Goal: Task Accomplishment & Management: Manage account settings

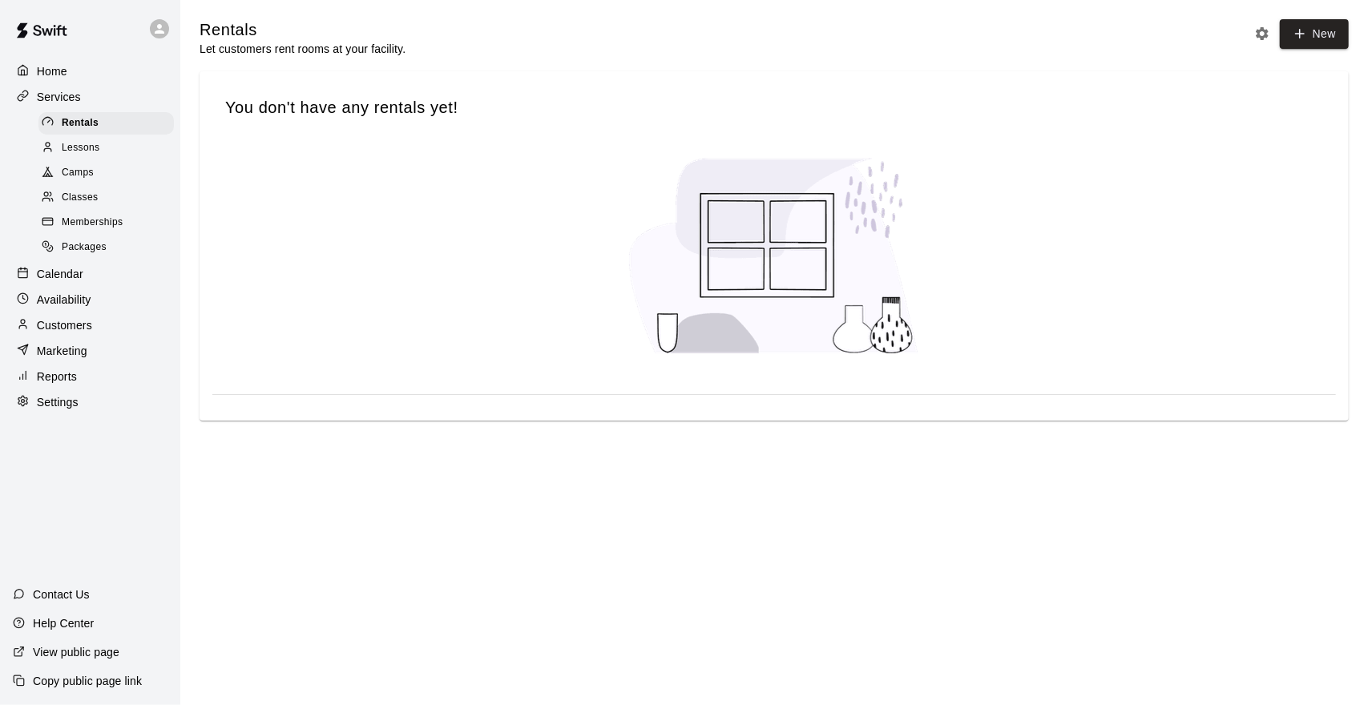
click at [109, 159] on div "Lessons" at bounding box center [105, 148] width 135 height 22
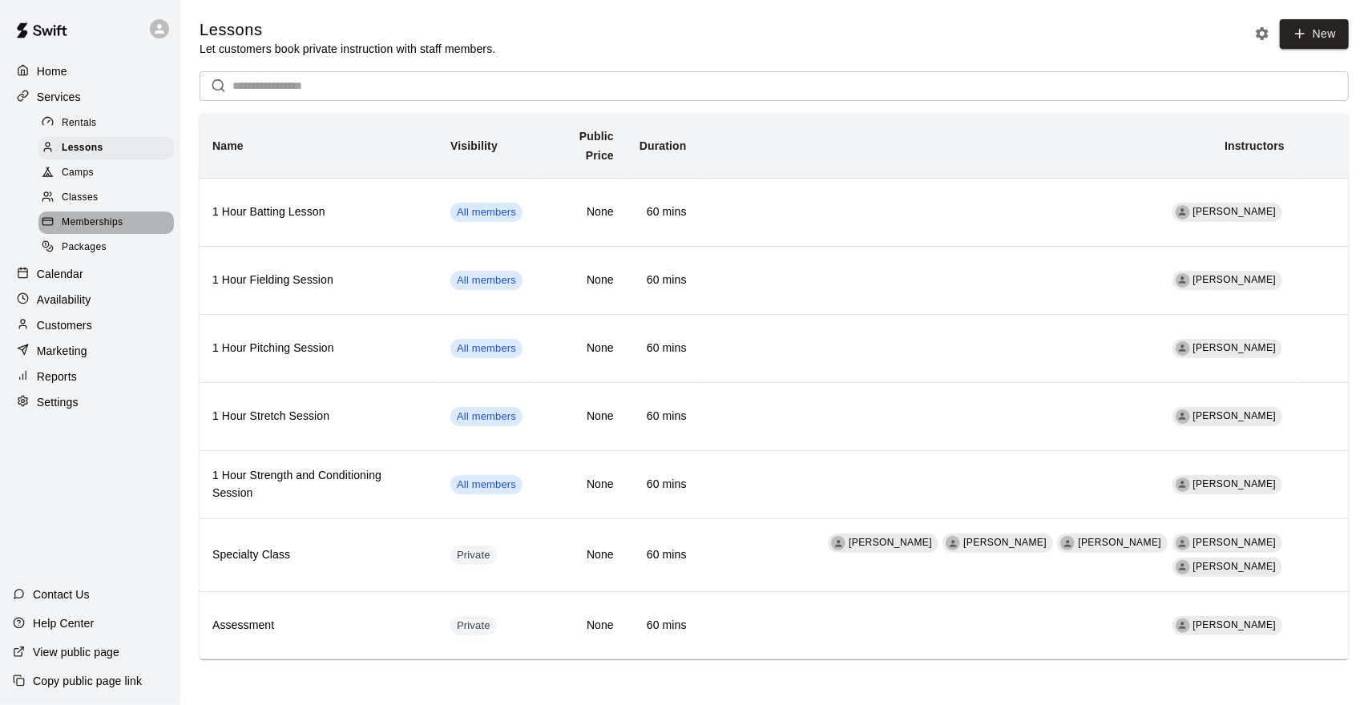
click at [107, 231] on span "Memberships" at bounding box center [92, 223] width 61 height 16
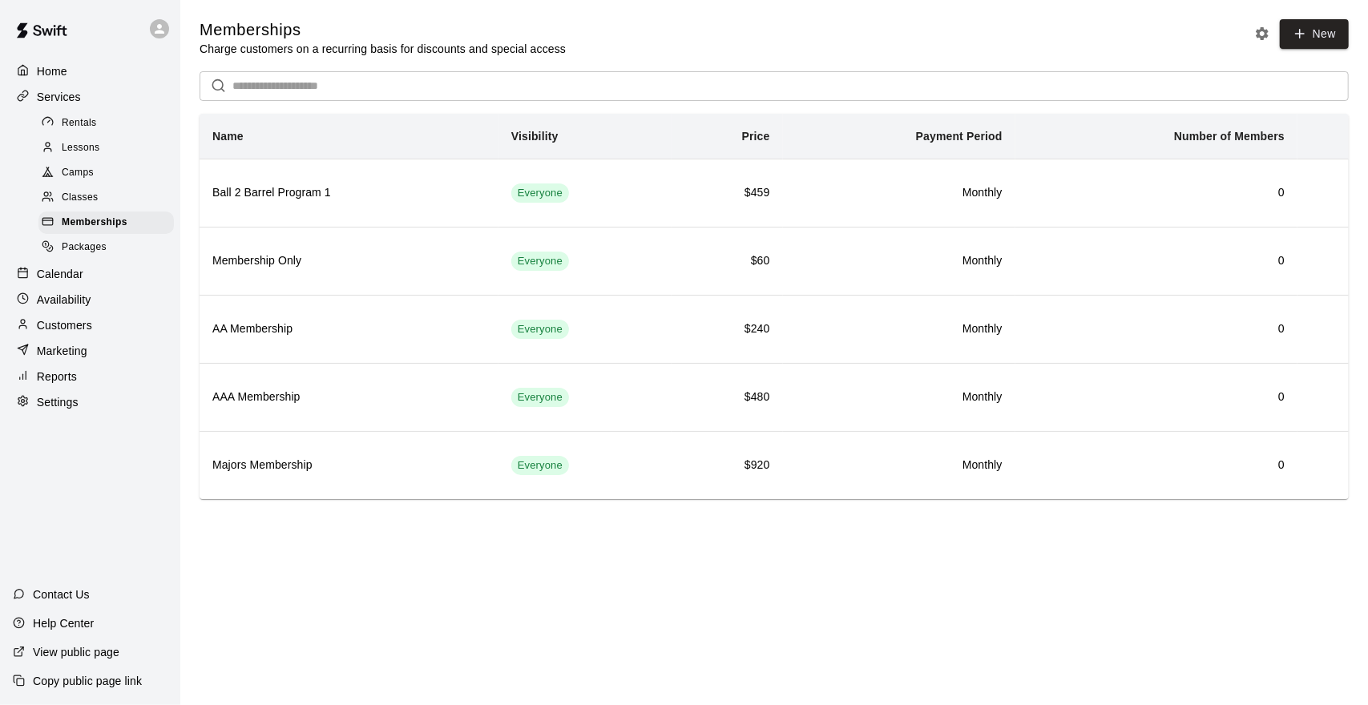
click at [122, 147] on div "Lessons" at bounding box center [105, 148] width 135 height 22
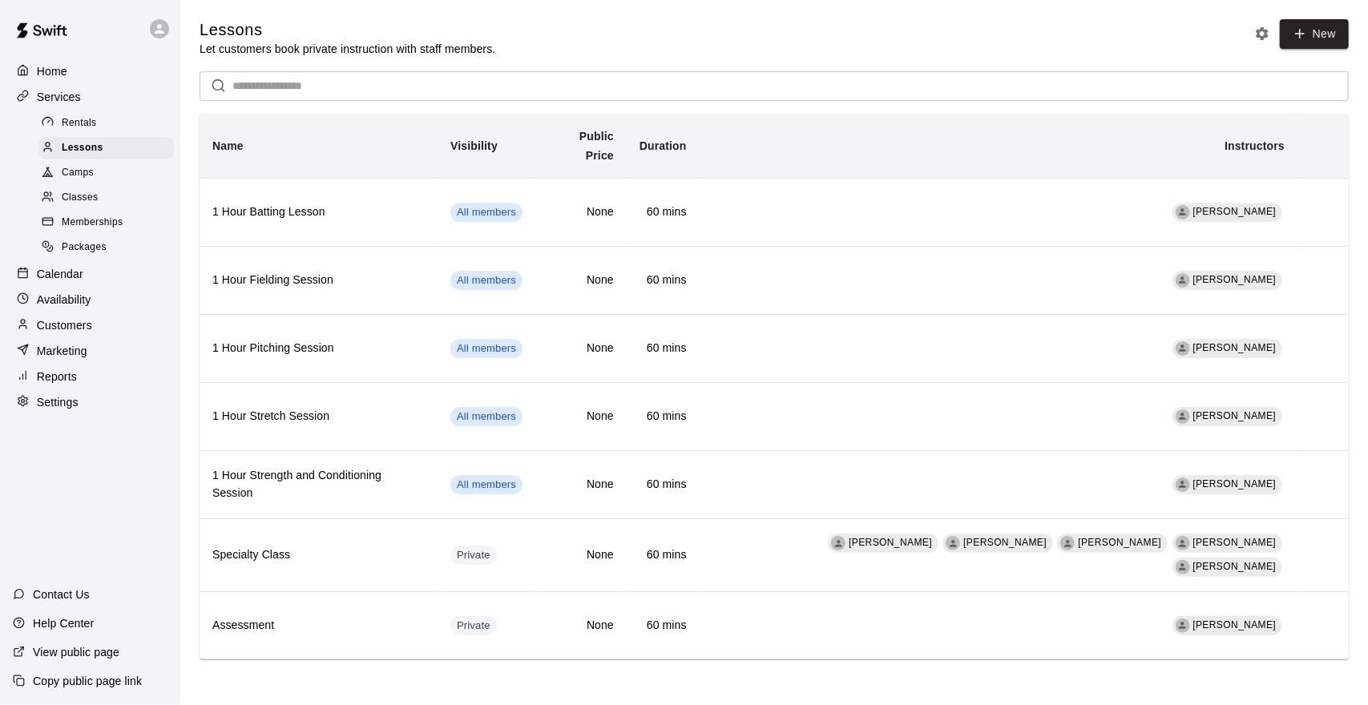
click at [97, 206] on span "Classes" at bounding box center [80, 198] width 36 height 16
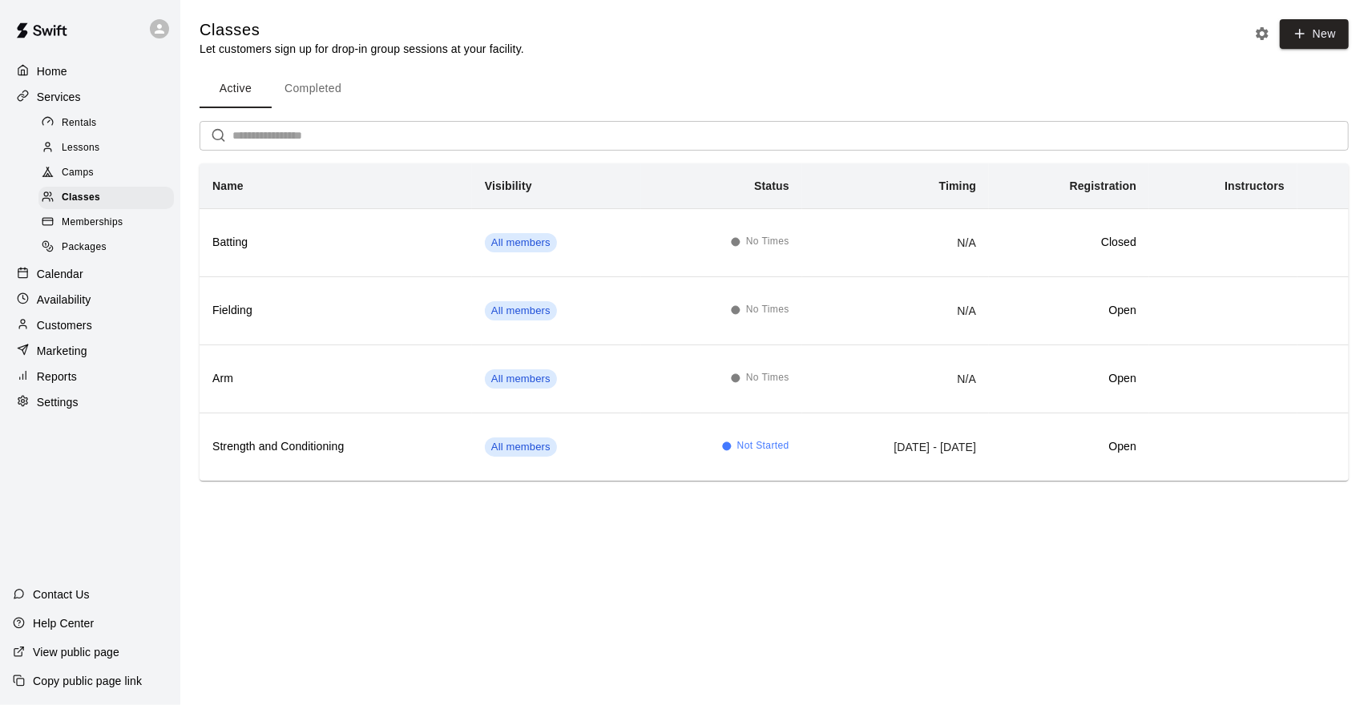
click at [133, 232] on div "Memberships" at bounding box center [105, 223] width 135 height 22
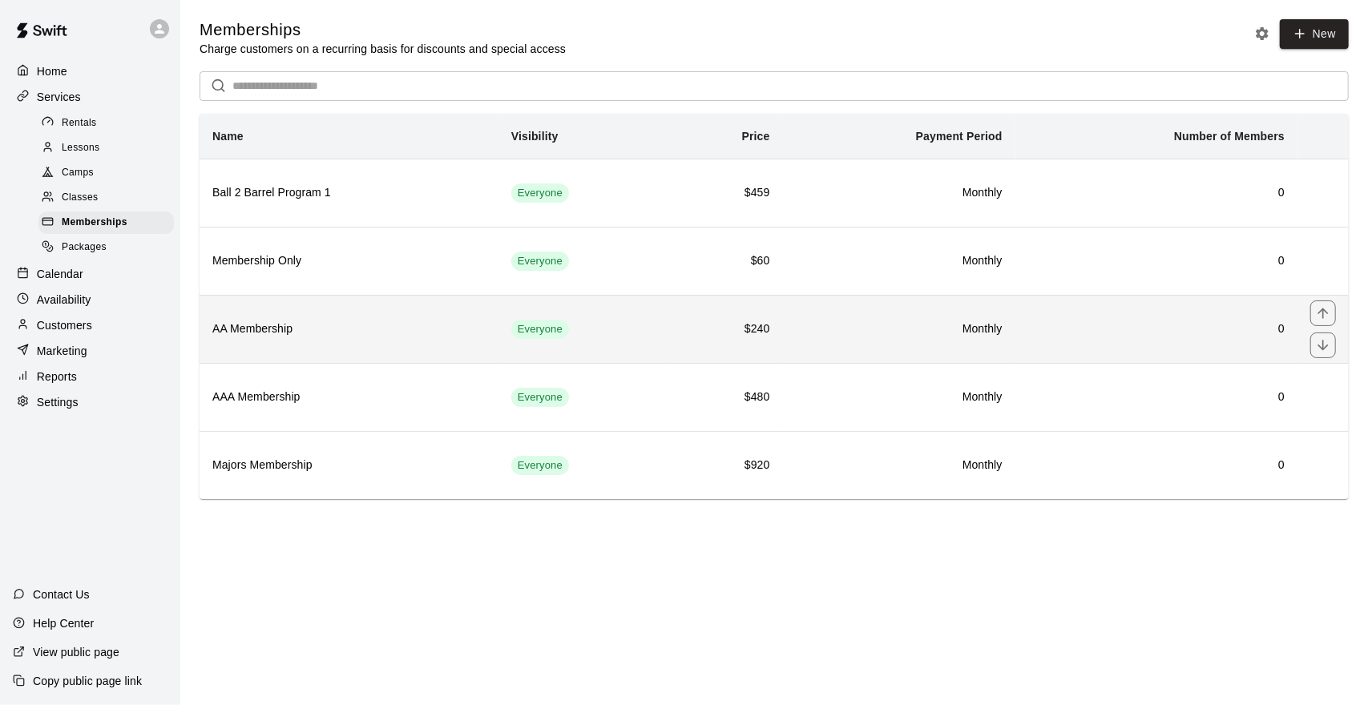
click at [369, 341] on th "AA Membership" at bounding box center [349, 329] width 299 height 68
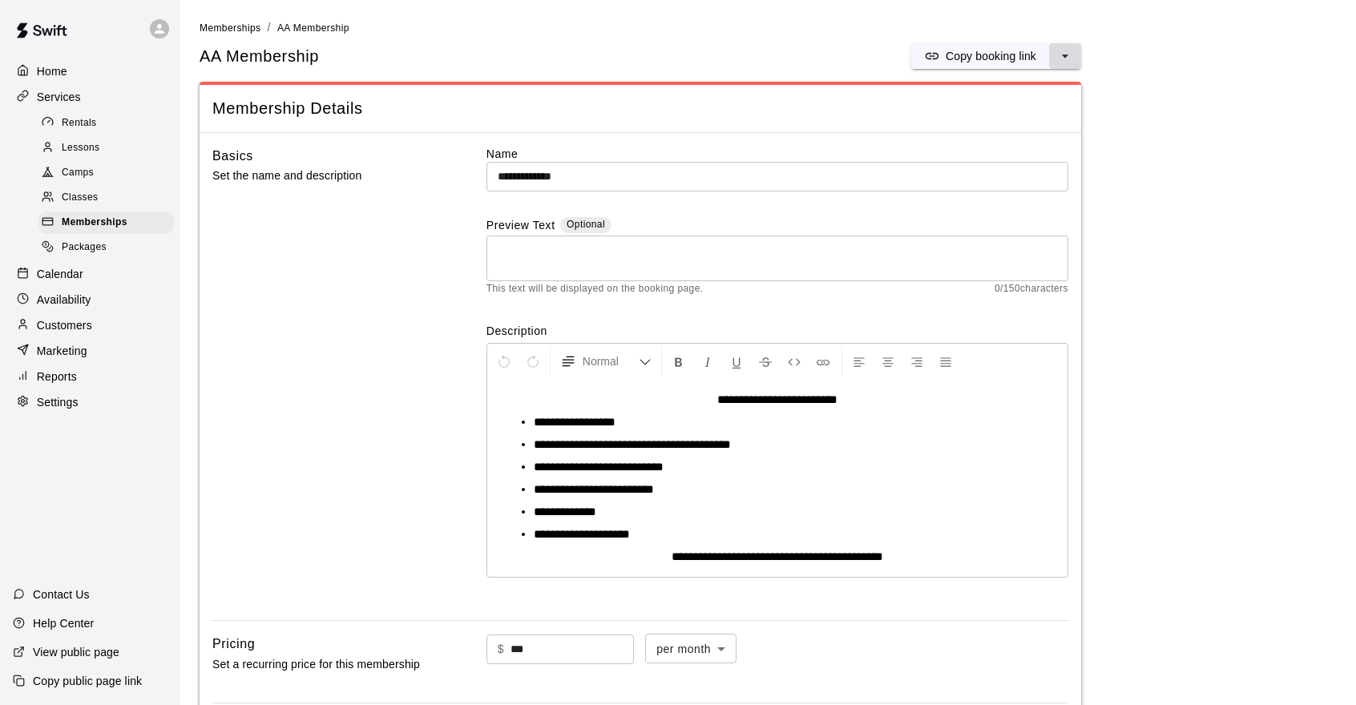
click at [1071, 54] on icon "select merge strategy" at bounding box center [1065, 56] width 16 height 16
click at [1019, 116] on h6 "Duplicate membership" at bounding box center [1006, 116] width 113 height 18
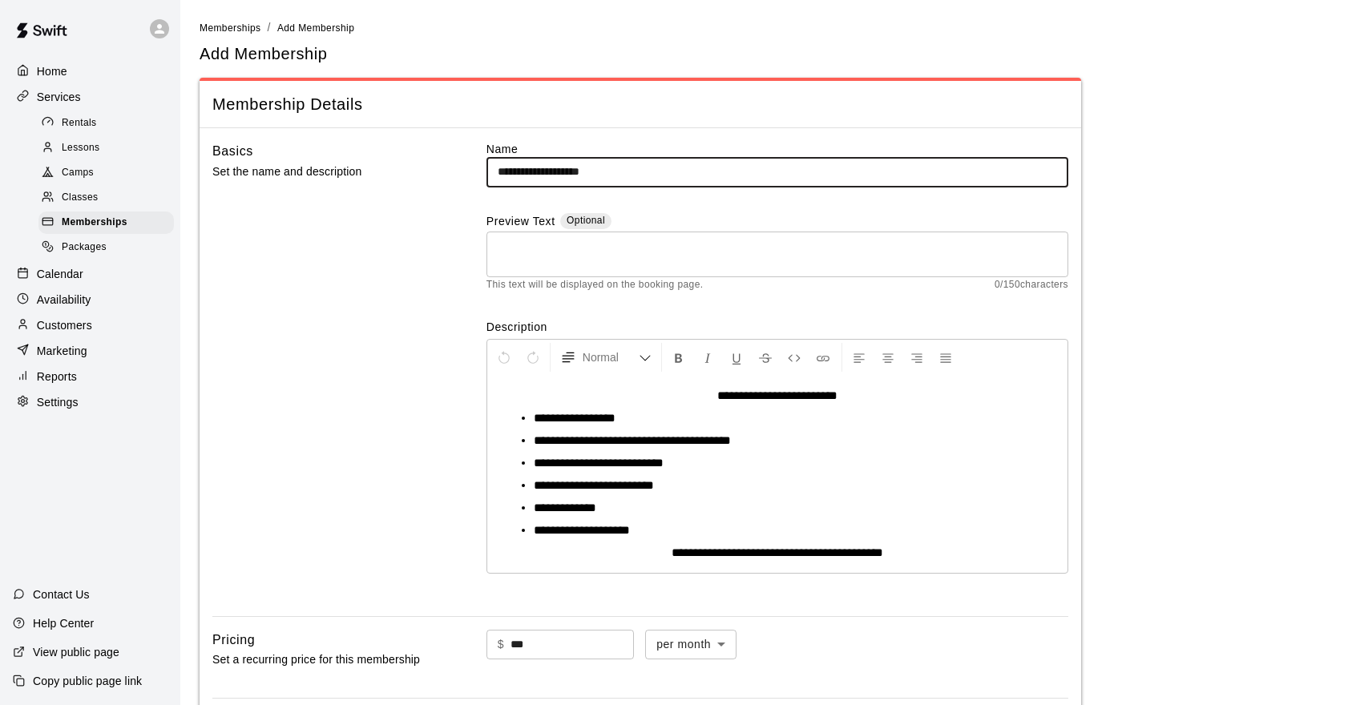
drag, startPoint x: 649, startPoint y: 175, endPoint x: 586, endPoint y: 179, distance: 63.4
click at [586, 179] on input "**********" at bounding box center [777, 172] width 582 height 30
click at [581, 180] on input "**********" at bounding box center [777, 172] width 582 height 30
click at [646, 170] on input "**********" at bounding box center [777, 172] width 582 height 30
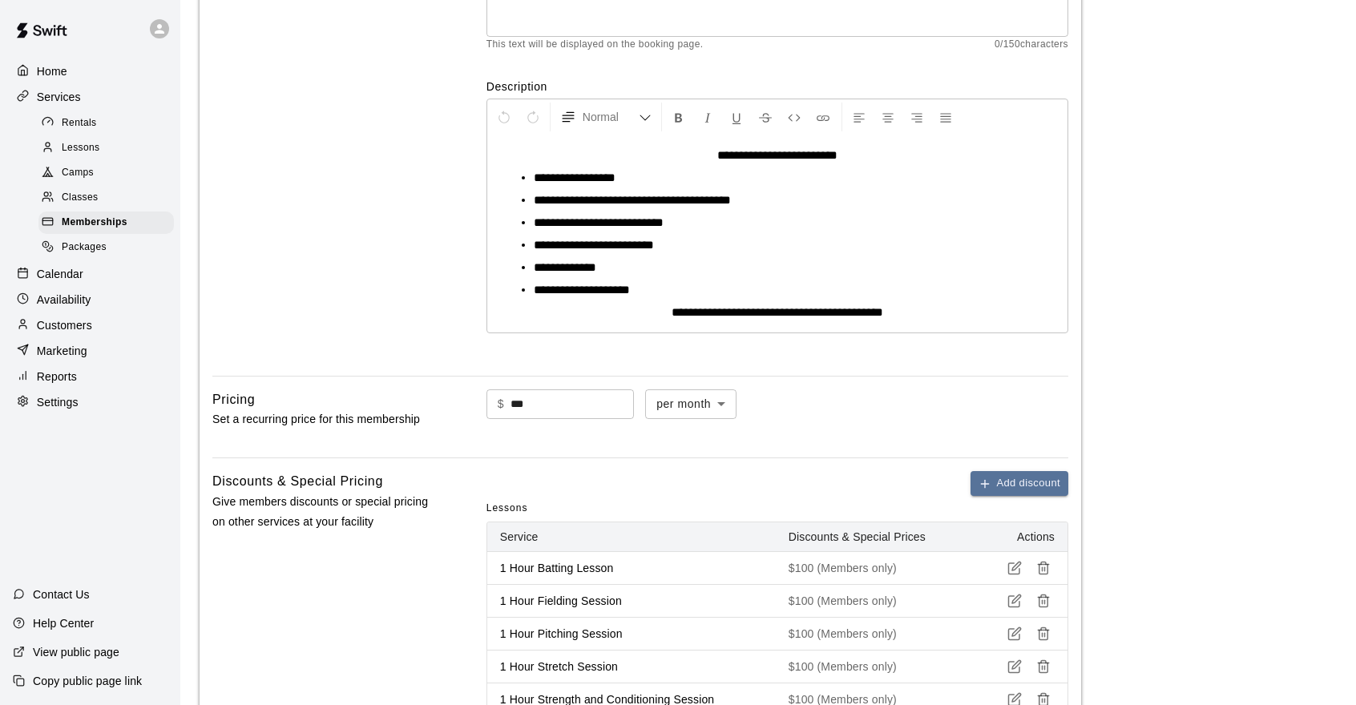
type input "**********"
drag, startPoint x: 566, startPoint y: 413, endPoint x: 470, endPoint y: 412, distance: 96.2
click at [470, 412] on div "Pricing Set a recurring price for this membership $ *** ​ per month ******* ​" at bounding box center [640, 417] width 856 height 56
drag, startPoint x: 559, startPoint y: 402, endPoint x: 491, endPoint y: 409, distance: 68.4
click at [491, 409] on div "$ *** ​" at bounding box center [559, 404] width 147 height 30
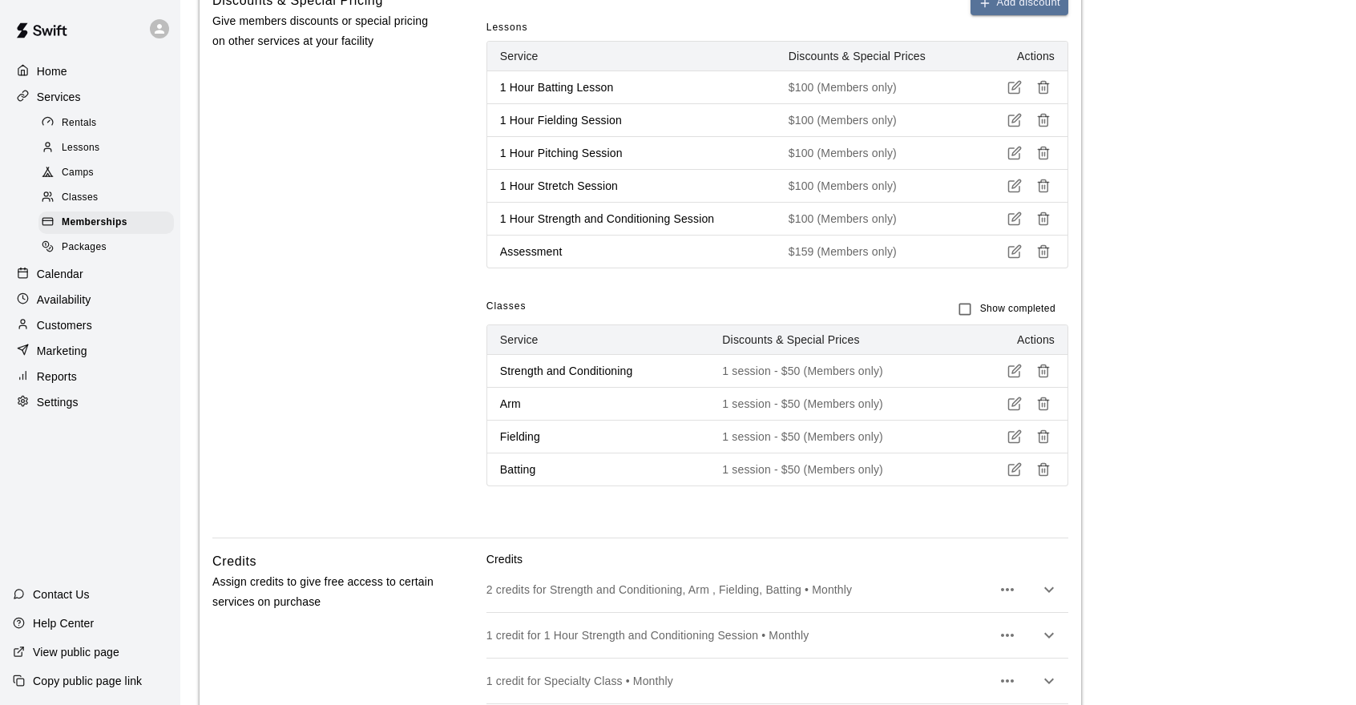
scroll to position [962, 0]
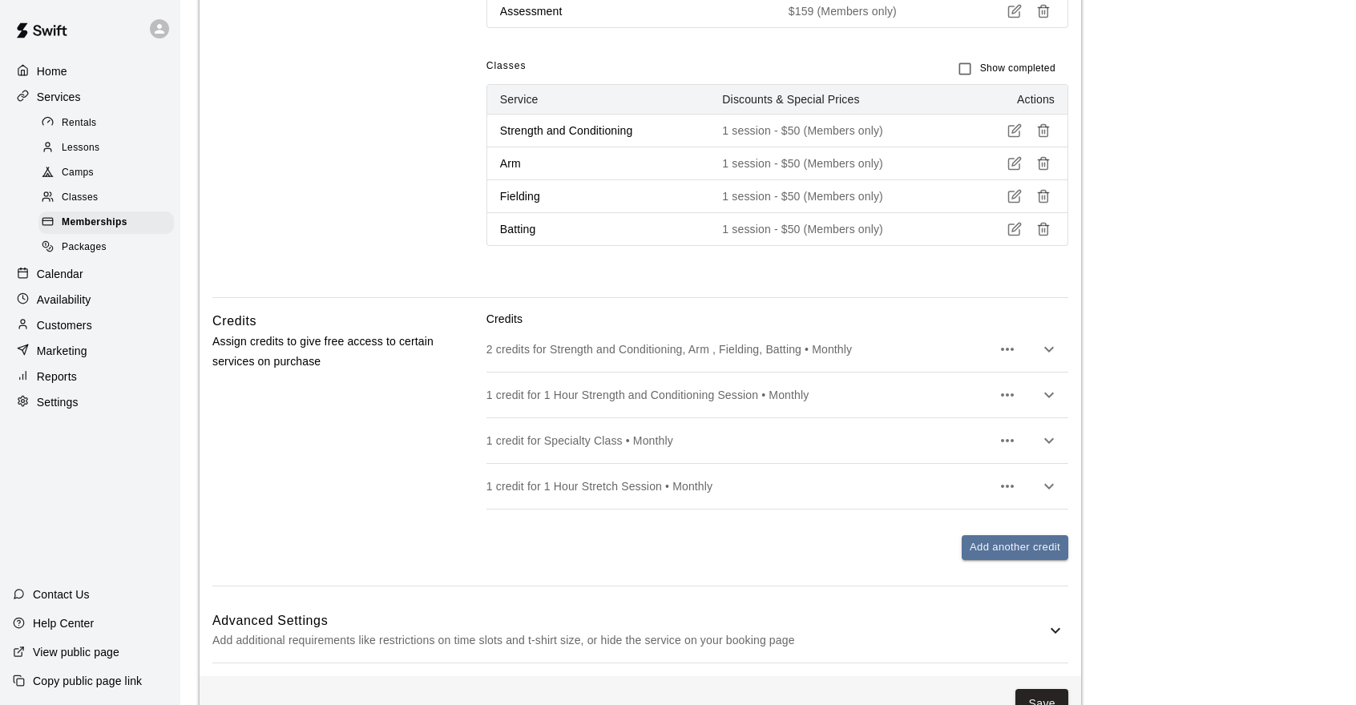
type input "***"
click at [831, 345] on p "2 credits for Strength and Conditioning, Arm , Fielding, Batting • Monthly" at bounding box center [738, 349] width 505 height 16
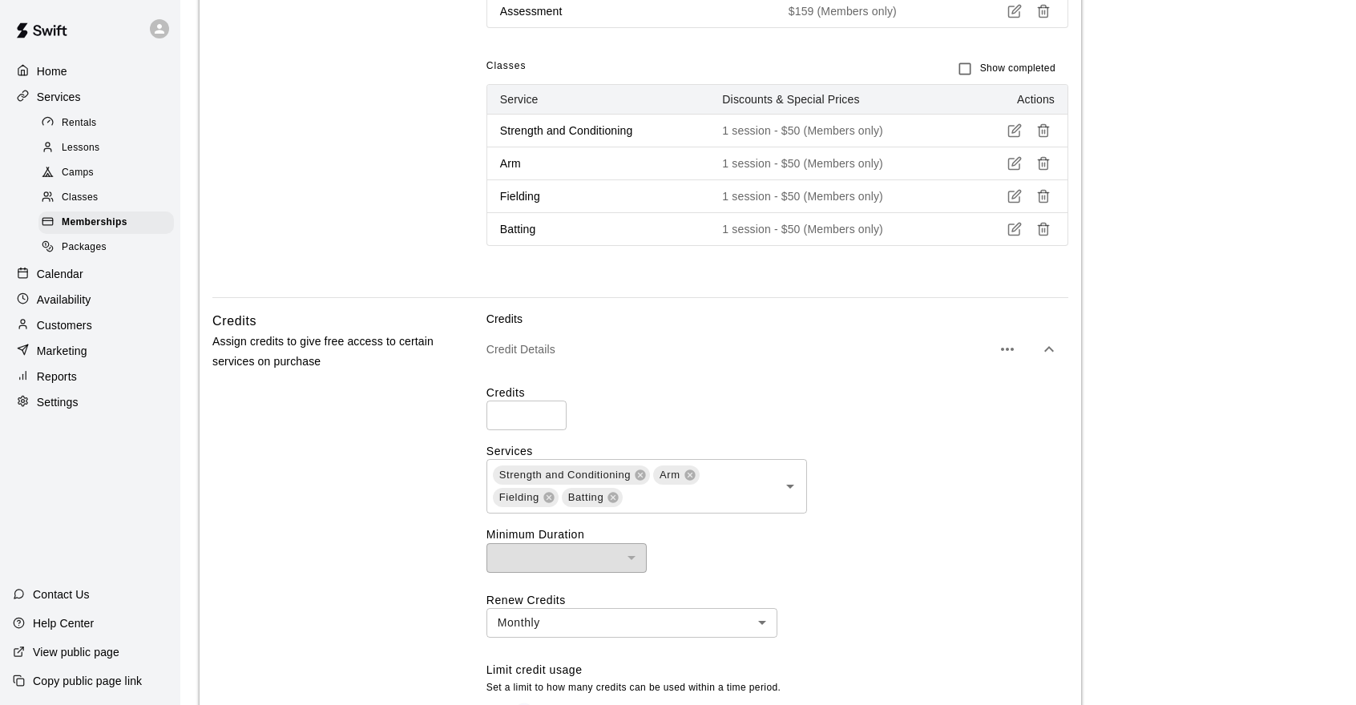
scroll to position [1202, 0]
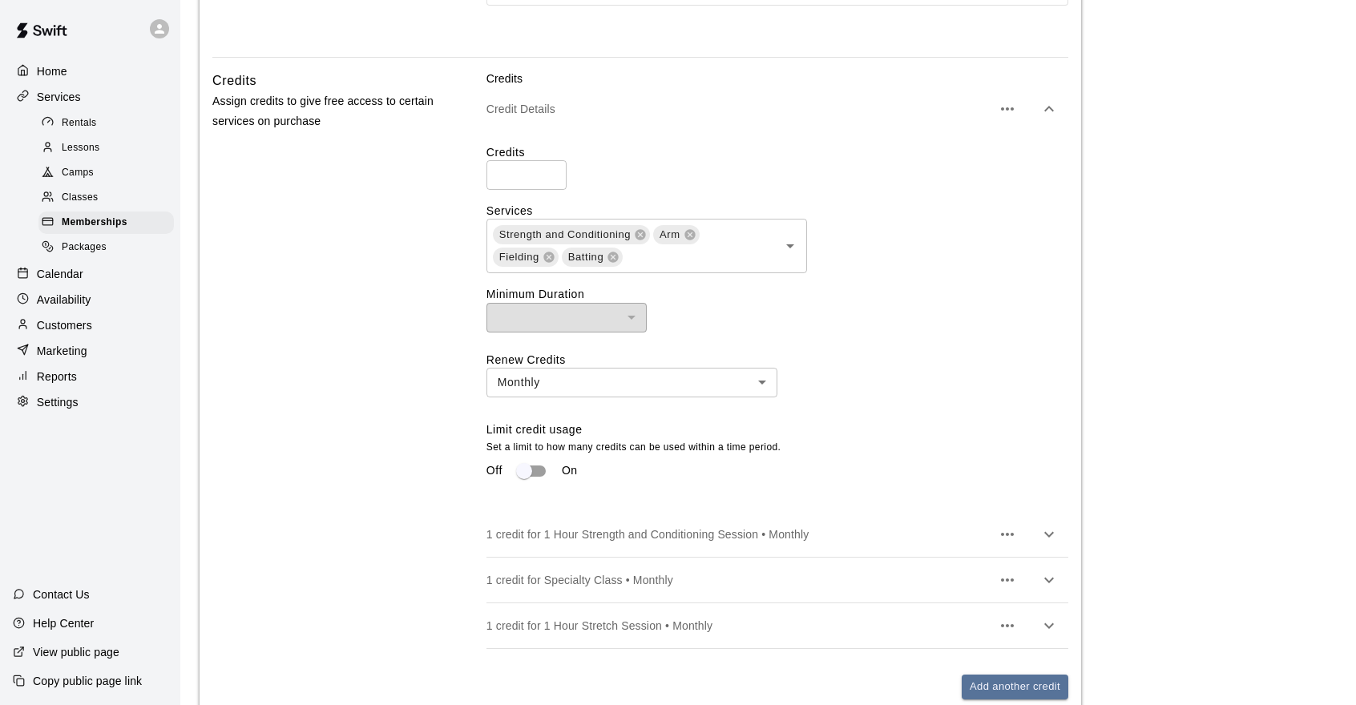
click at [546, 166] on input "*" at bounding box center [526, 175] width 80 height 30
type input "*"
click at [546, 166] on input "*" at bounding box center [526, 175] width 80 height 30
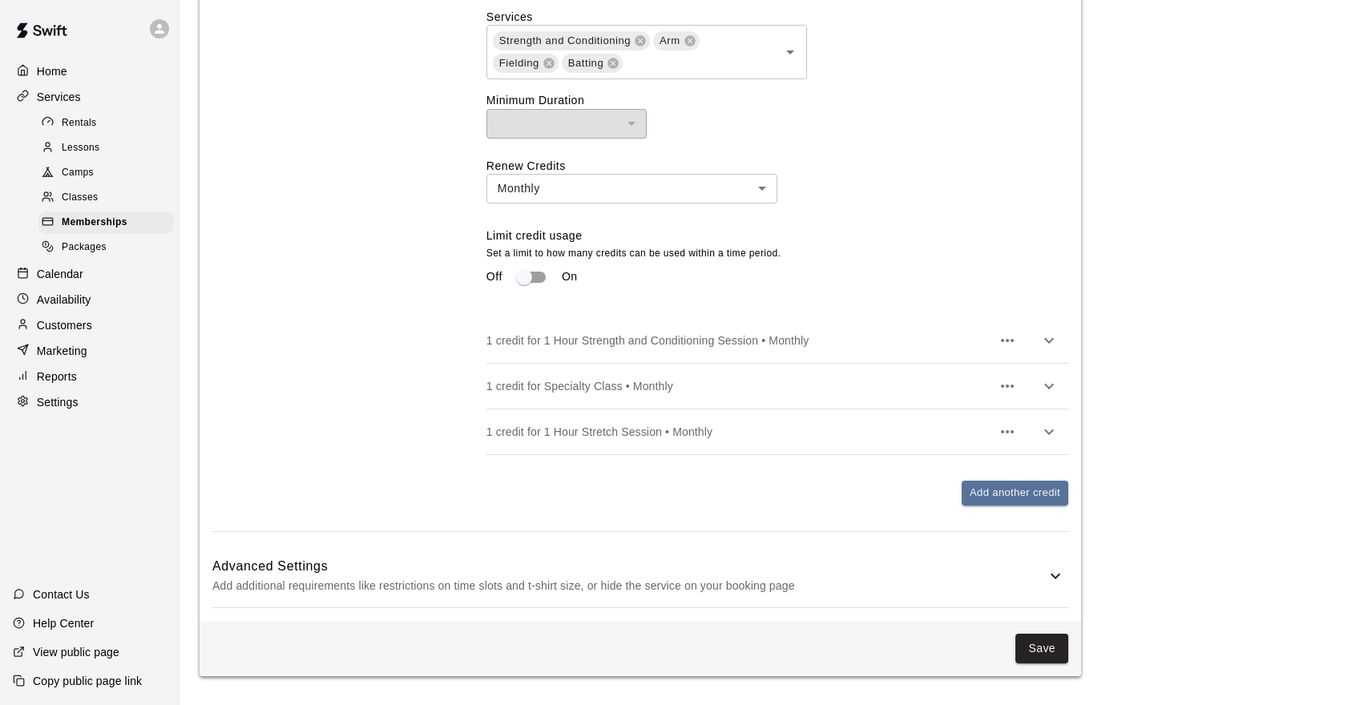
click at [633, 344] on p "1 credit for 1 Hour Strength and Conditioning Session • Monthly" at bounding box center [738, 341] width 505 height 16
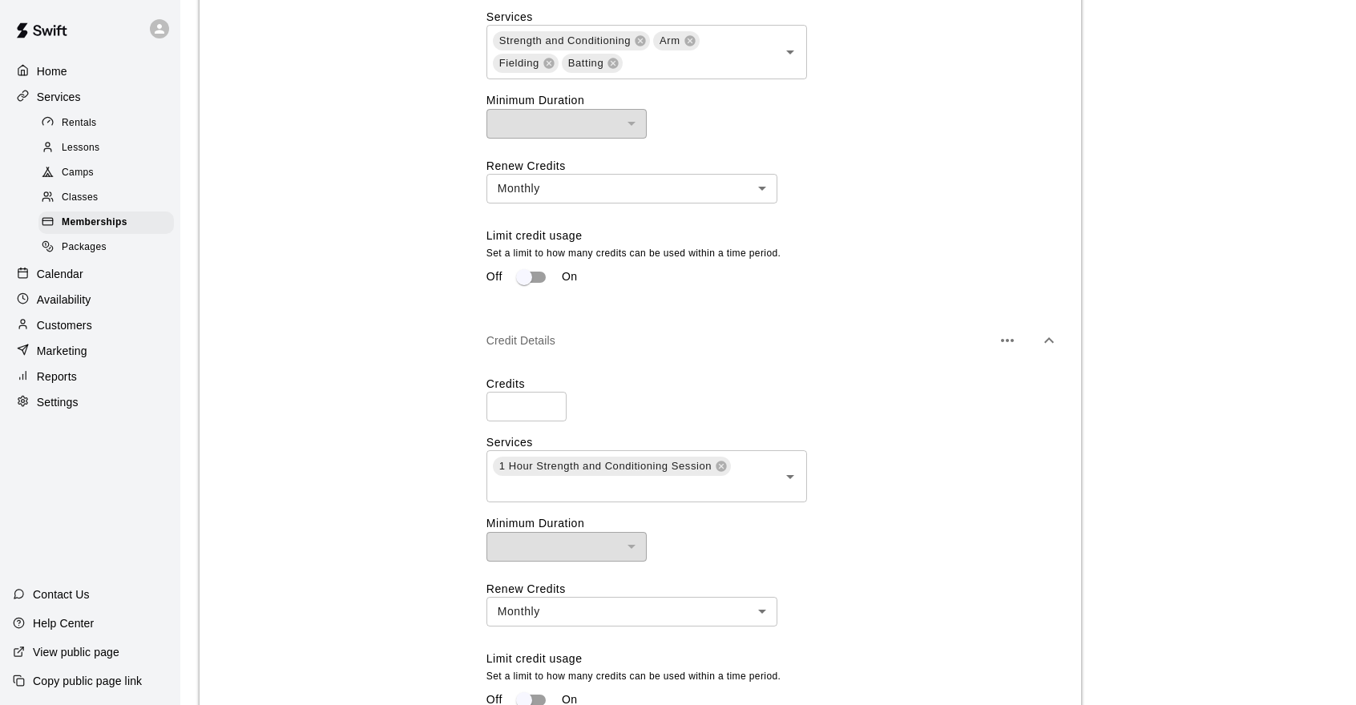
type input "*"
click at [551, 401] on input "*" at bounding box center [526, 407] width 80 height 30
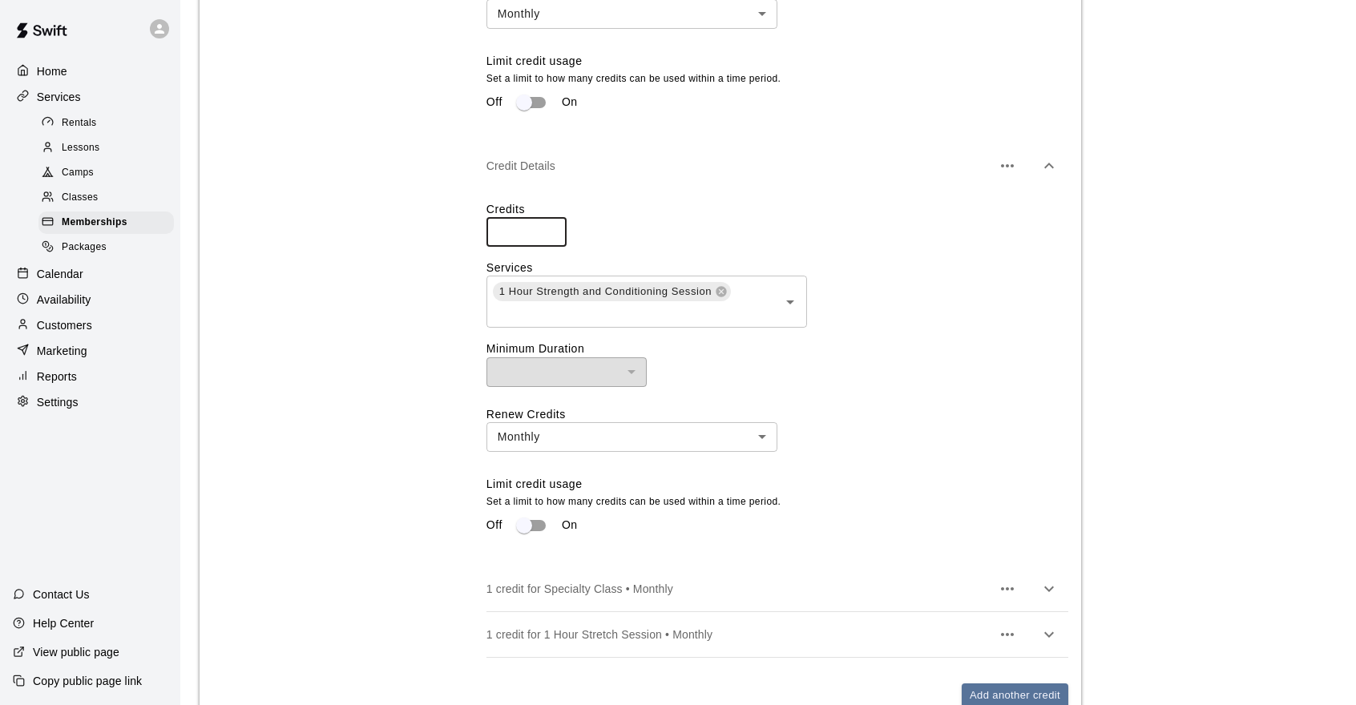
scroll to position [1636, 0]
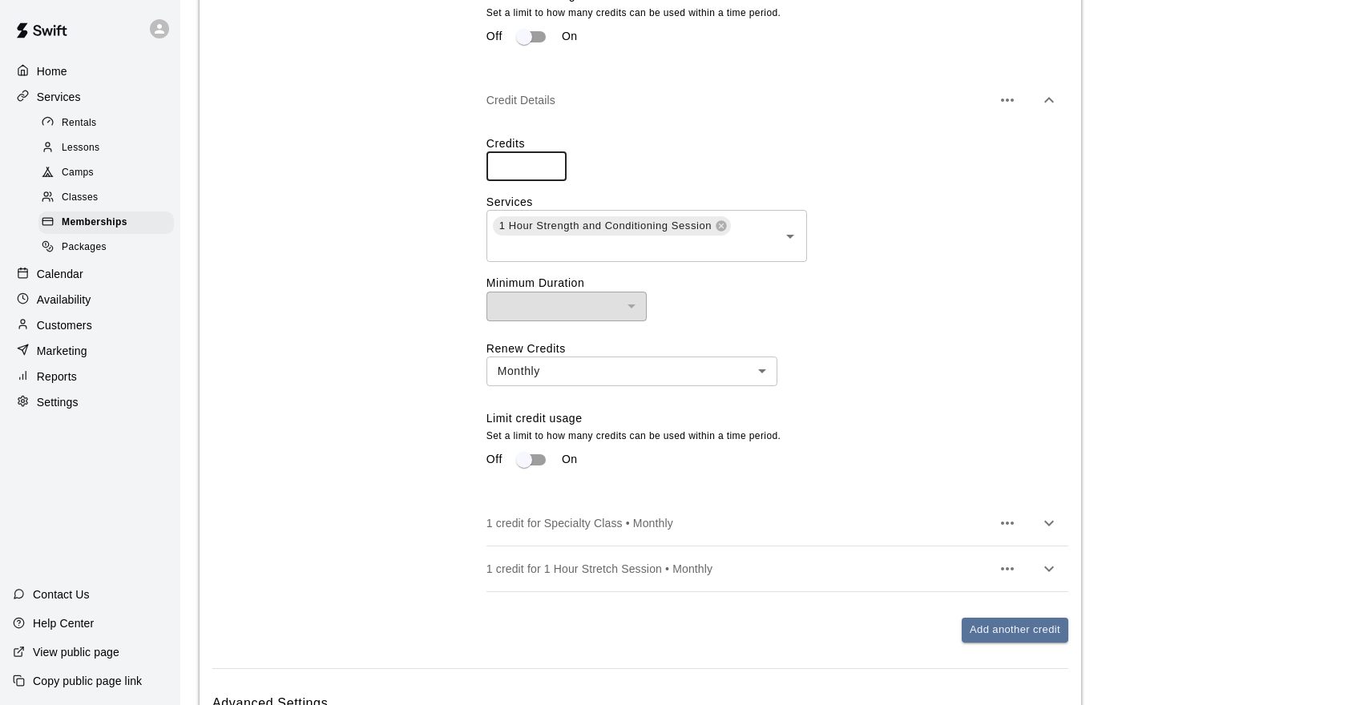
click at [638, 524] on p "1 credit for Specialty Class • Monthly" at bounding box center [738, 523] width 505 height 16
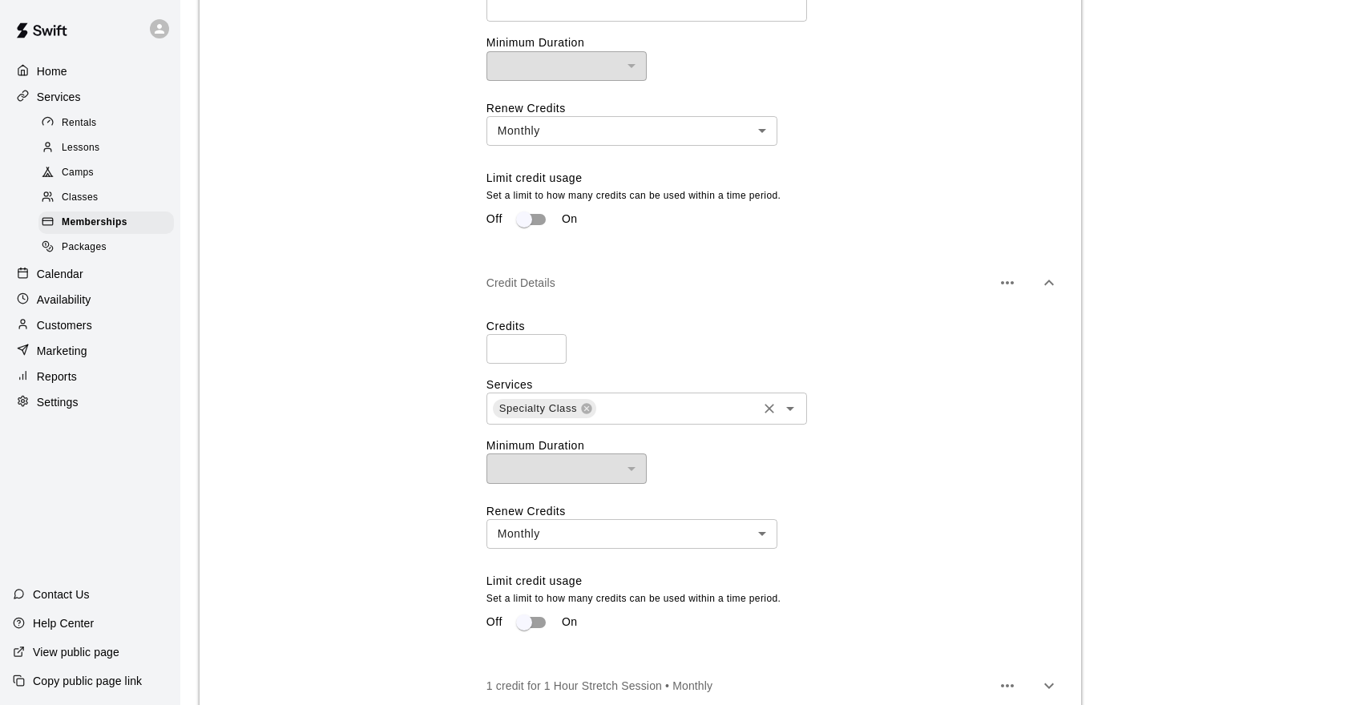
scroll to position [2117, 0]
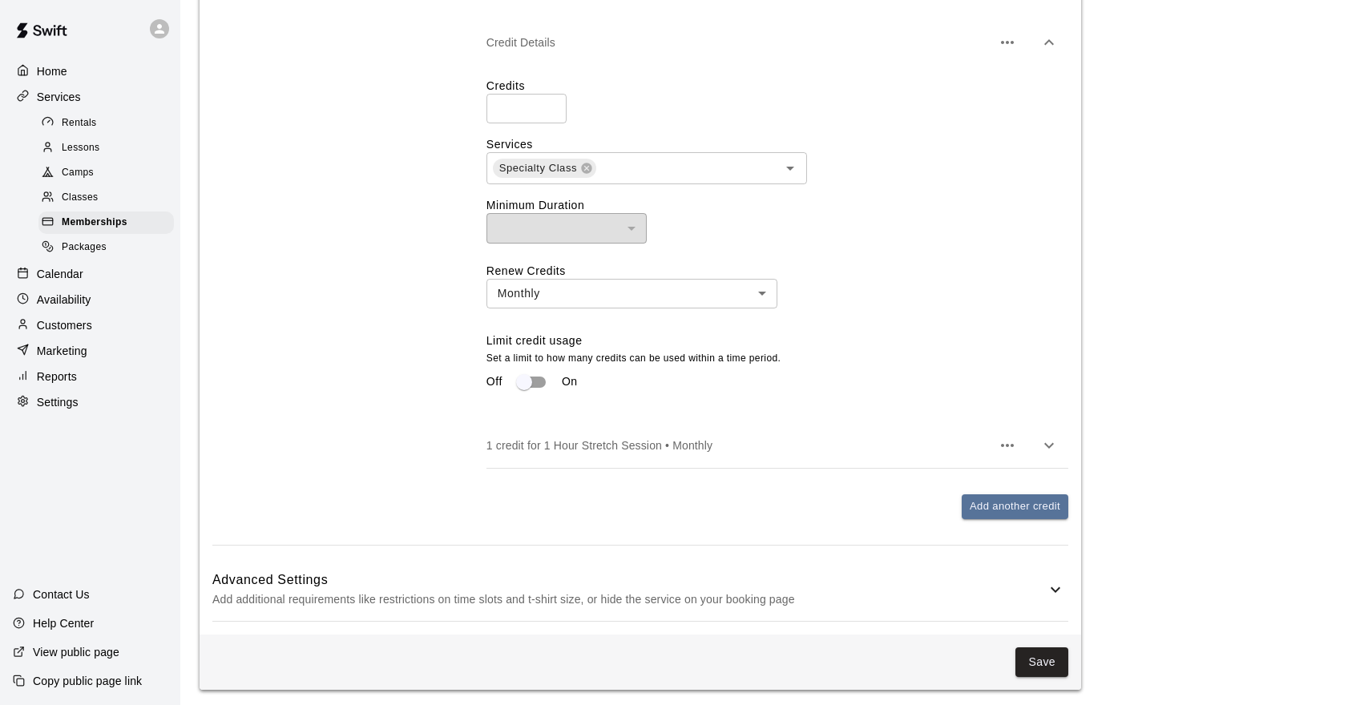
type input "*"
click at [546, 107] on input "*" at bounding box center [526, 109] width 80 height 30
click at [602, 450] on p "1 credit for 1 Hour Stretch Session • Monthly" at bounding box center [738, 445] width 505 height 16
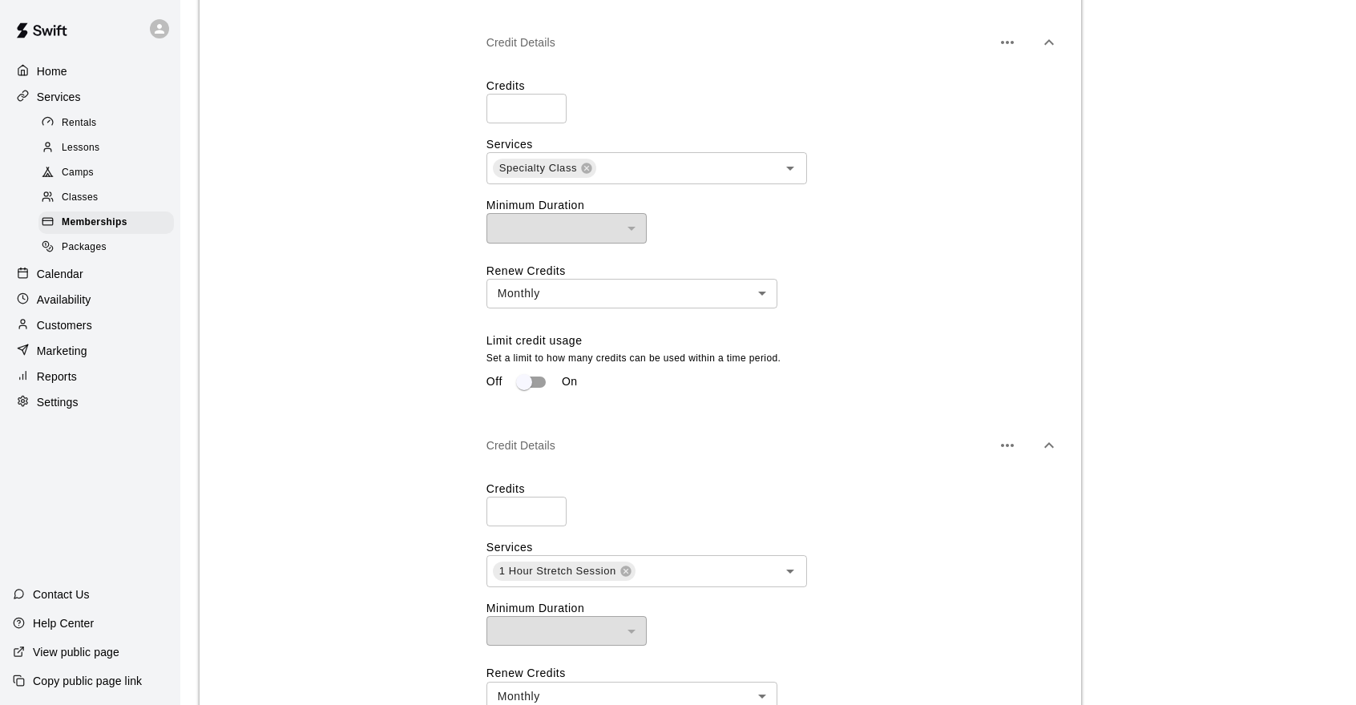
scroll to position [2357, 0]
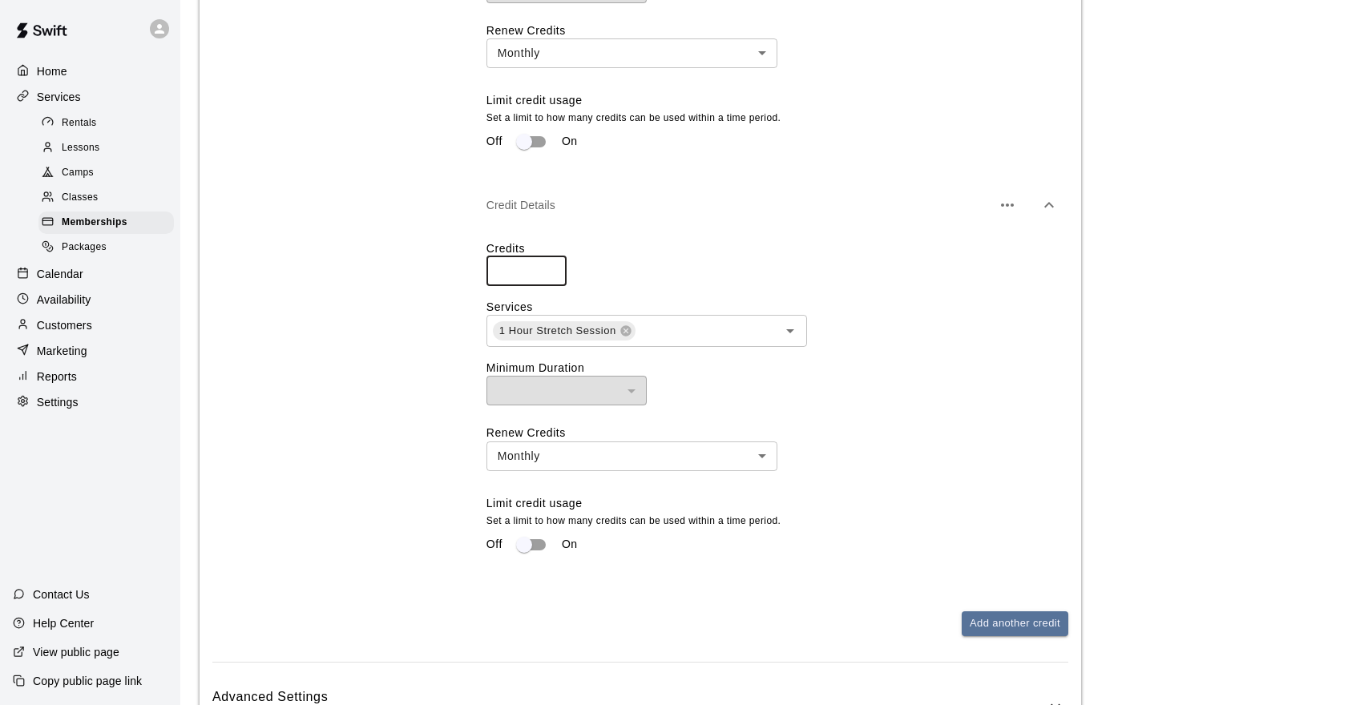
type input "*"
click at [550, 274] on input "*" at bounding box center [526, 271] width 80 height 30
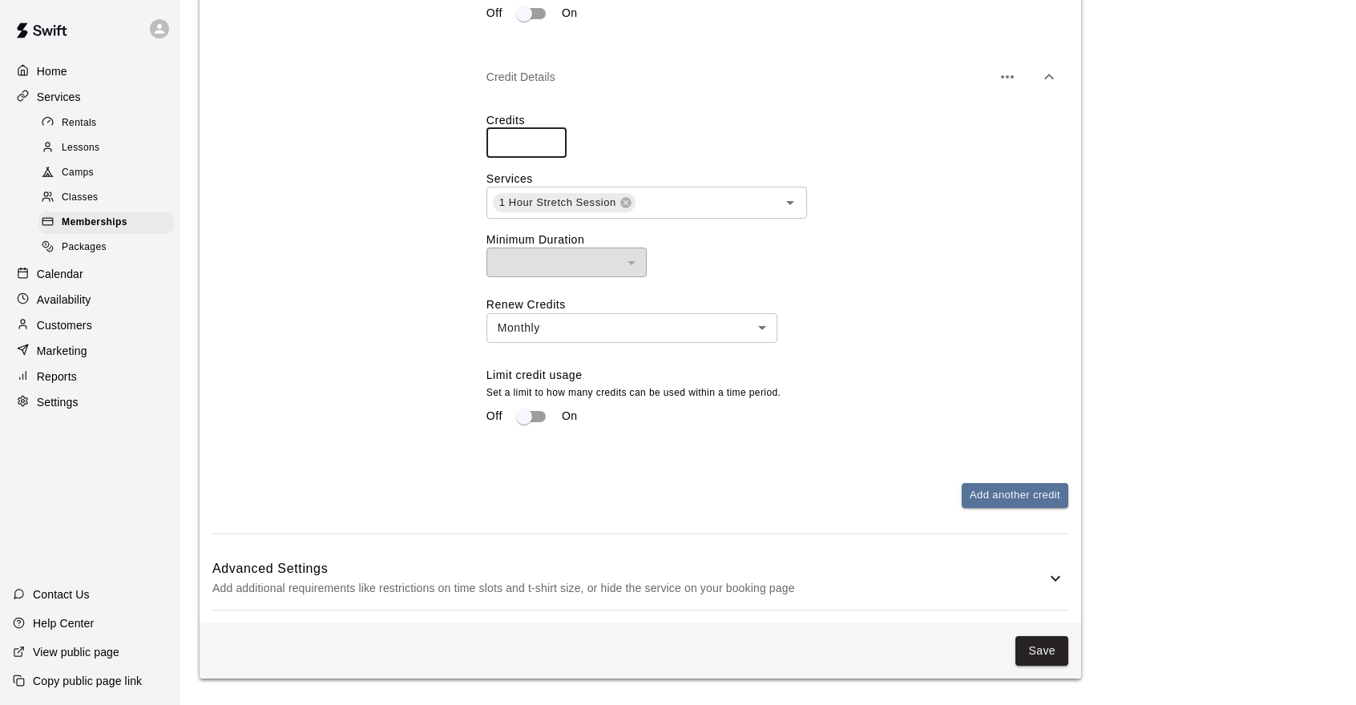
scroll to position [2502, 0]
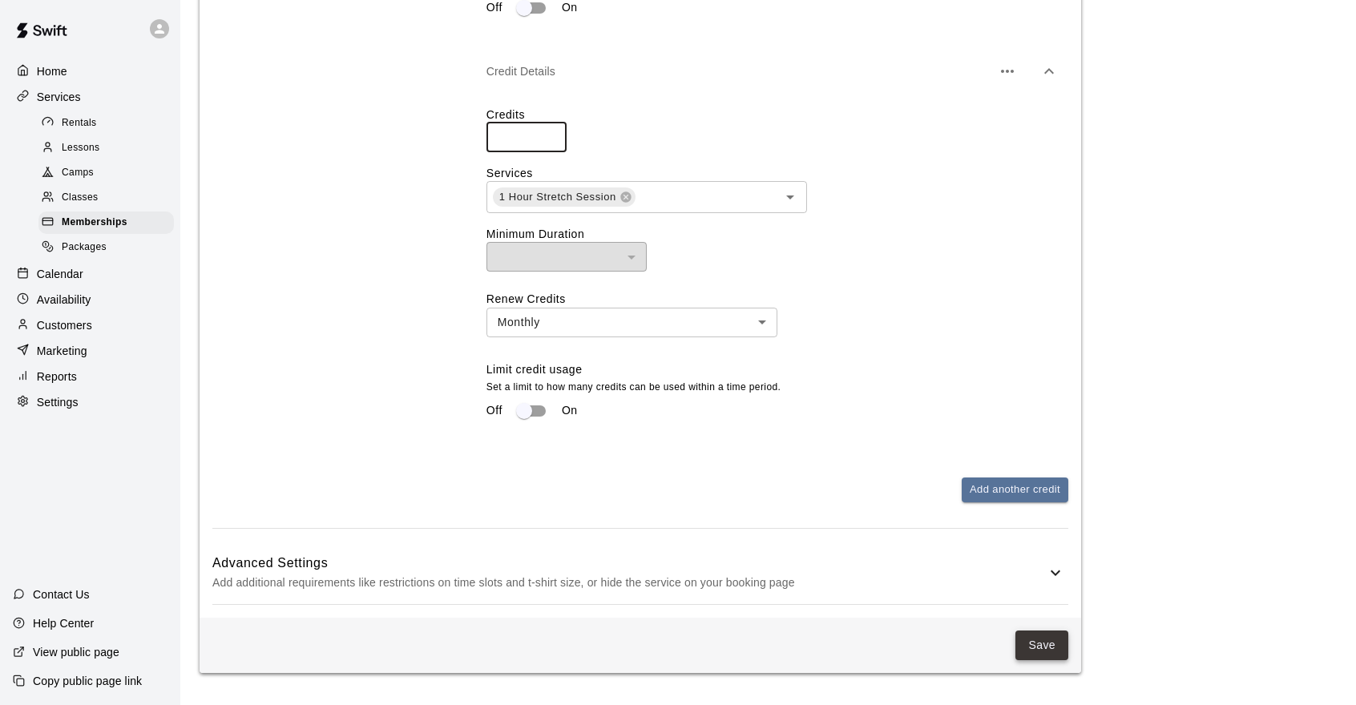
click at [1066, 645] on button "Save" at bounding box center [1041, 646] width 53 height 30
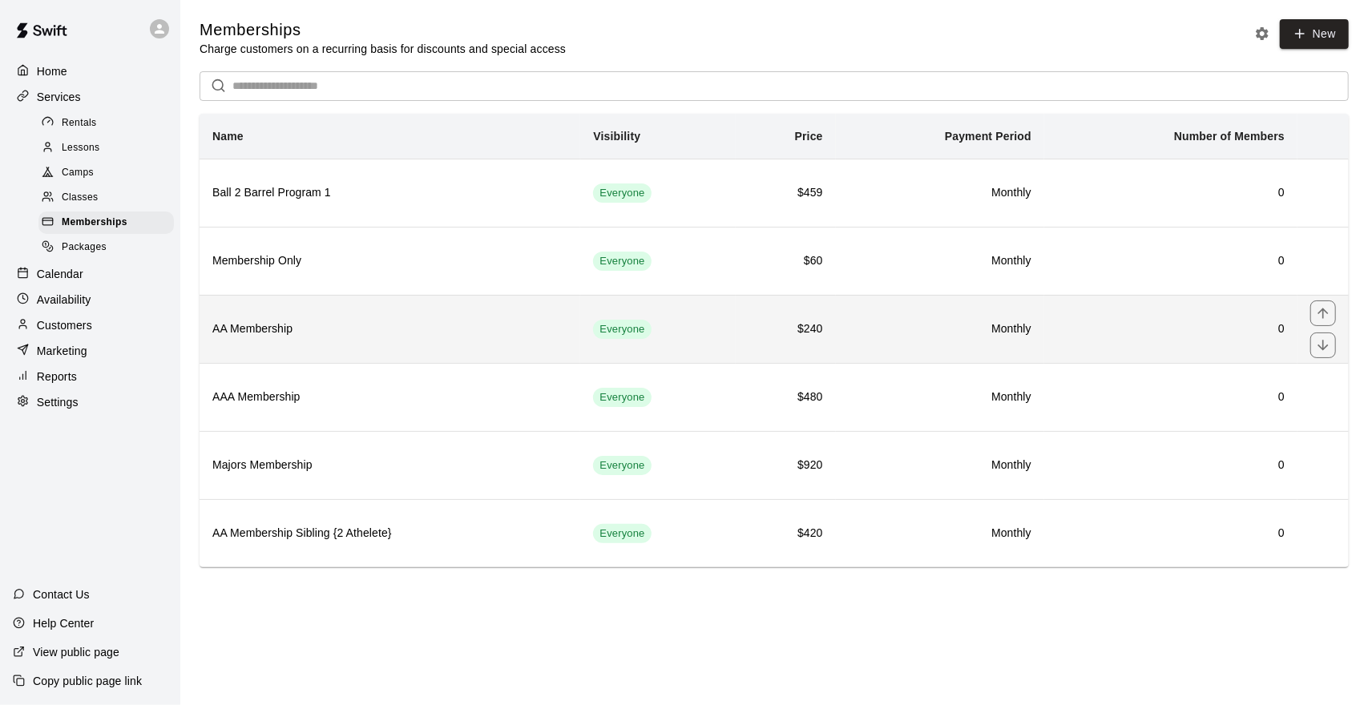
click at [532, 337] on h6 "AA Membership" at bounding box center [389, 330] width 355 height 18
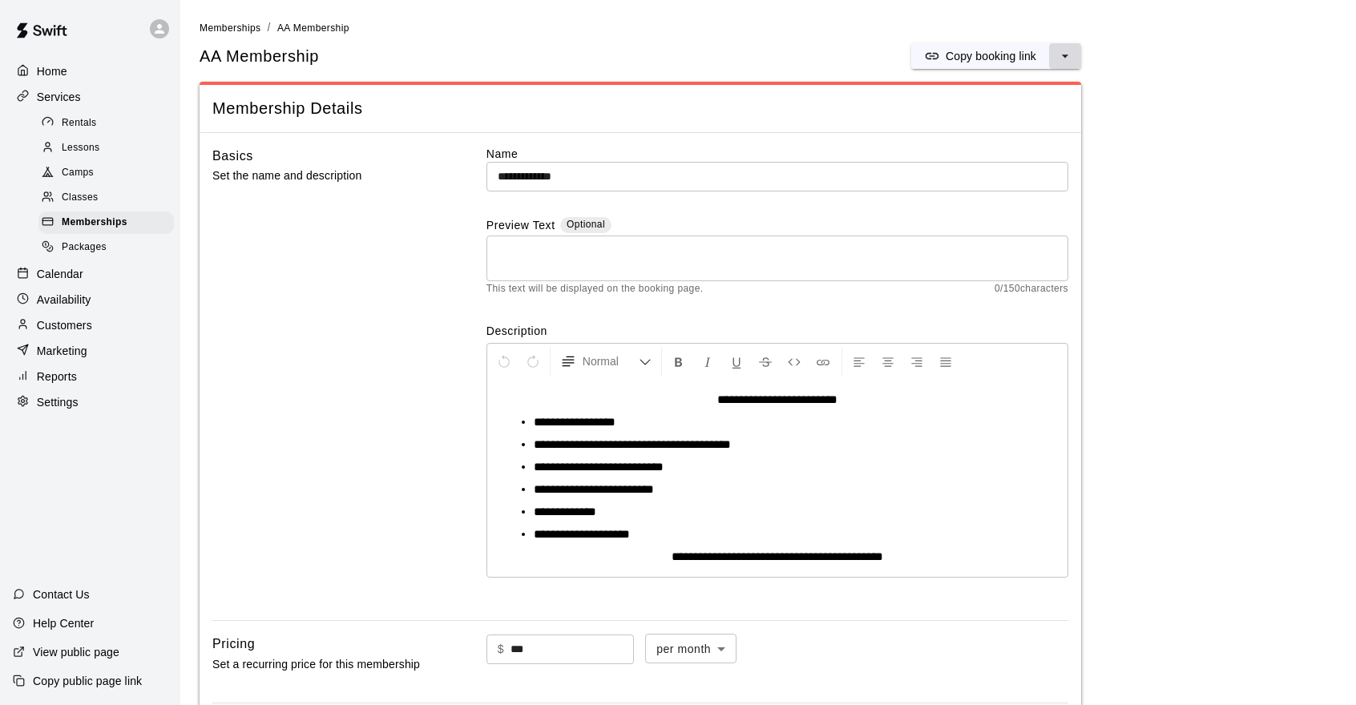
click at [1072, 54] on icon "select merge strategy" at bounding box center [1065, 56] width 16 height 16
click at [1046, 110] on h6 "Duplicate membership" at bounding box center [1006, 116] width 113 height 18
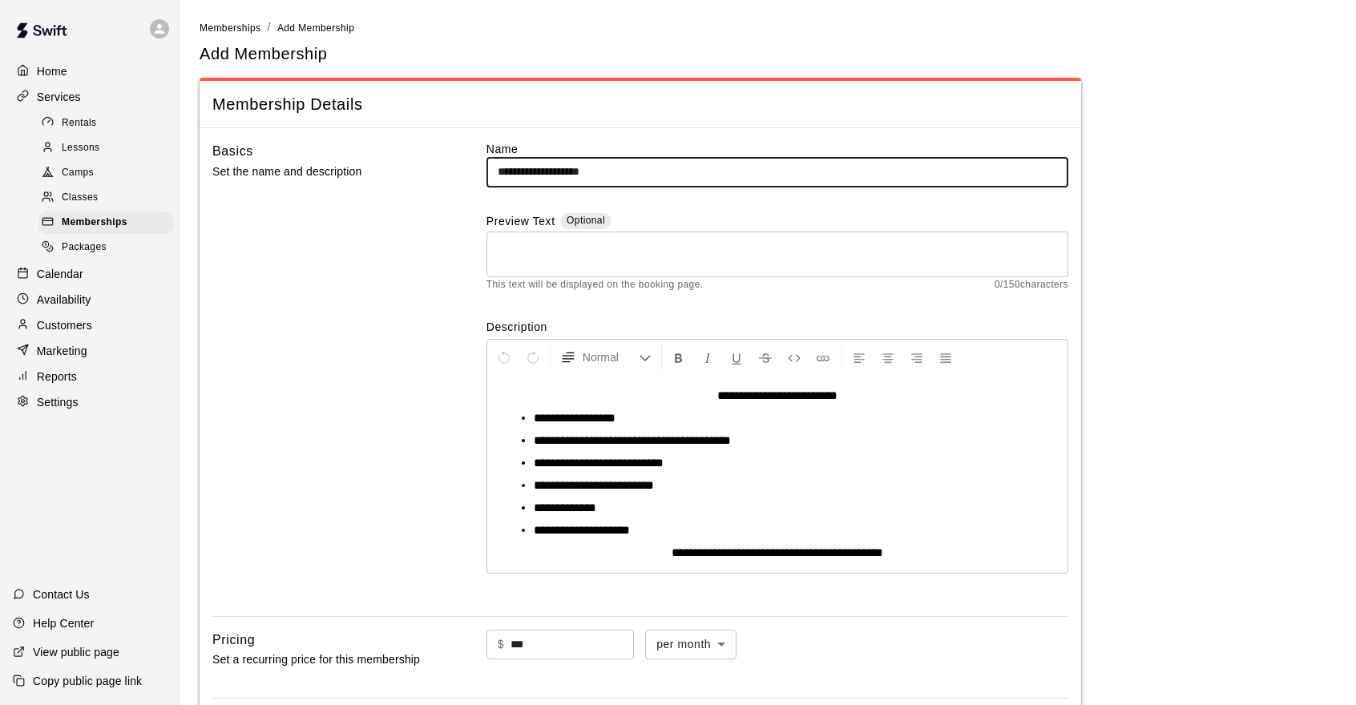
drag, startPoint x: 619, startPoint y: 174, endPoint x: 590, endPoint y: 182, distance: 29.9
click at [590, 182] on input "**********" at bounding box center [777, 172] width 582 height 30
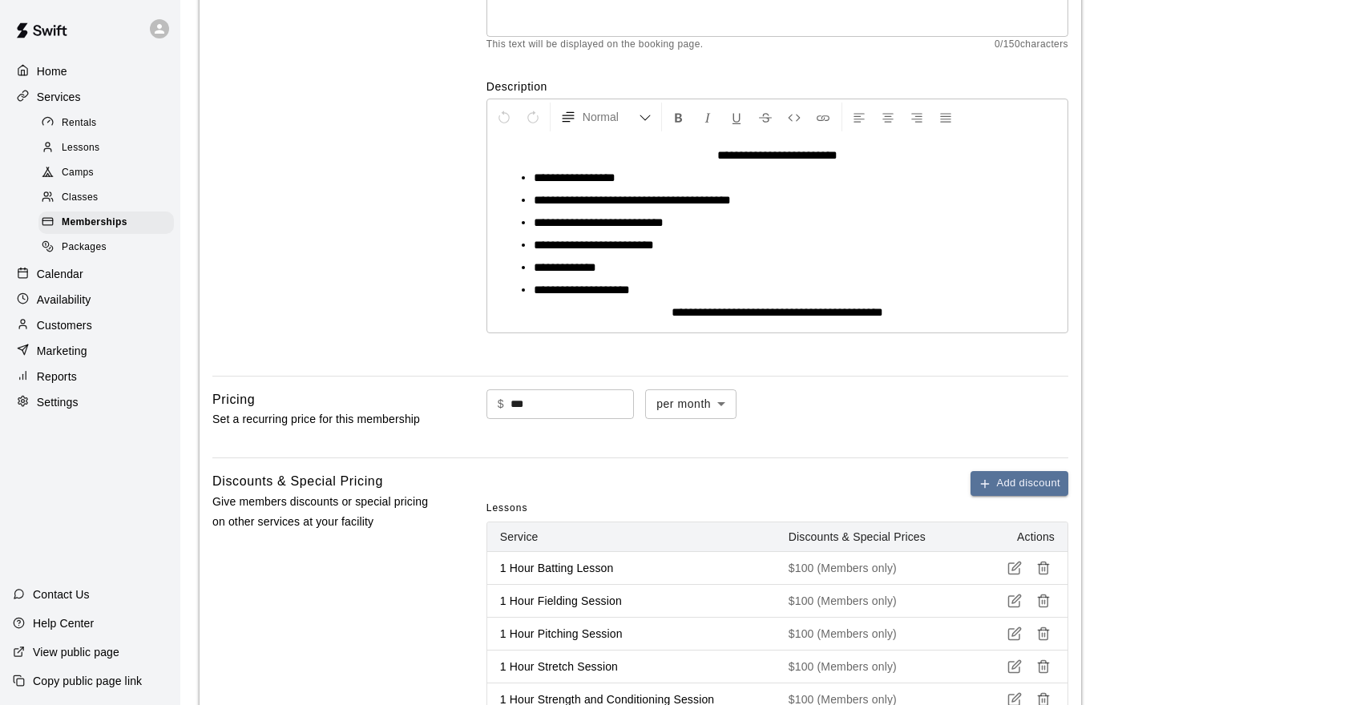
scroll to position [481, 0]
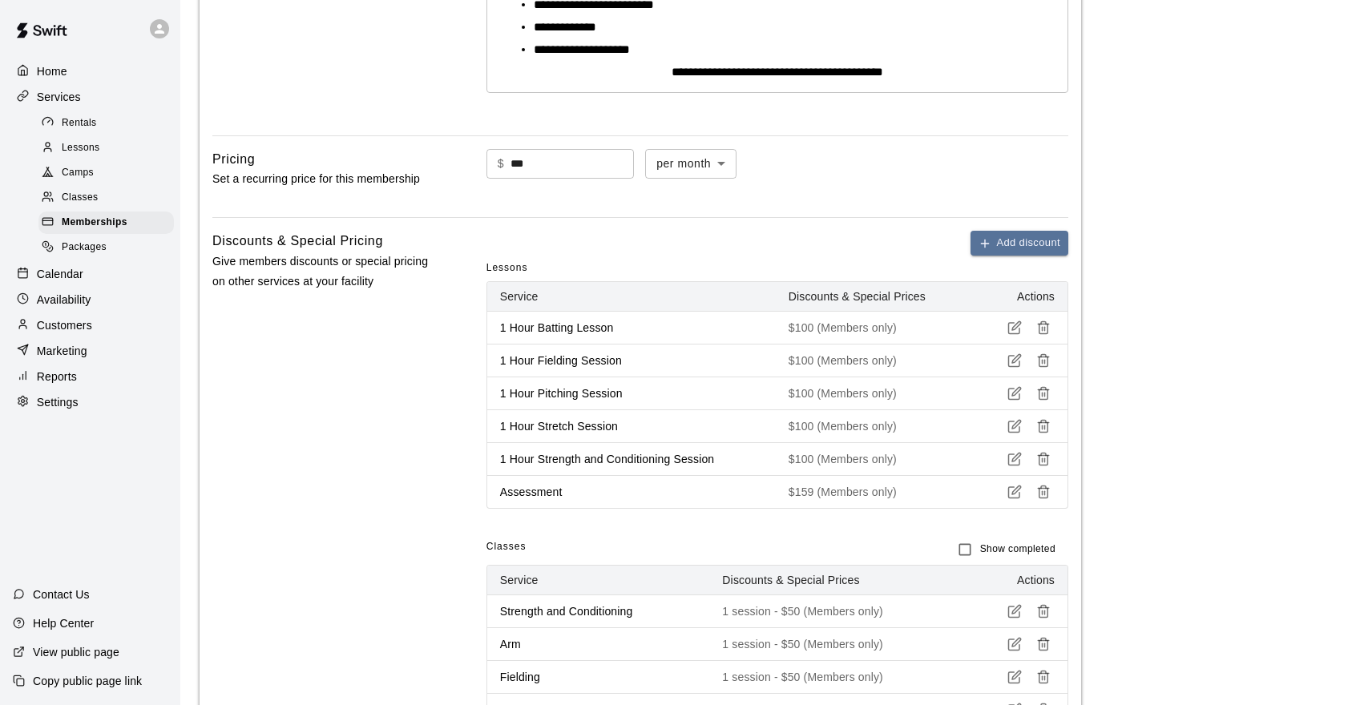
type input "**********"
drag, startPoint x: 582, startPoint y: 164, endPoint x: 475, endPoint y: 178, distance: 107.4
click at [475, 178] on div "Pricing Set a recurring price for this membership $ *** ​ per month ******* ​" at bounding box center [640, 177] width 856 height 56
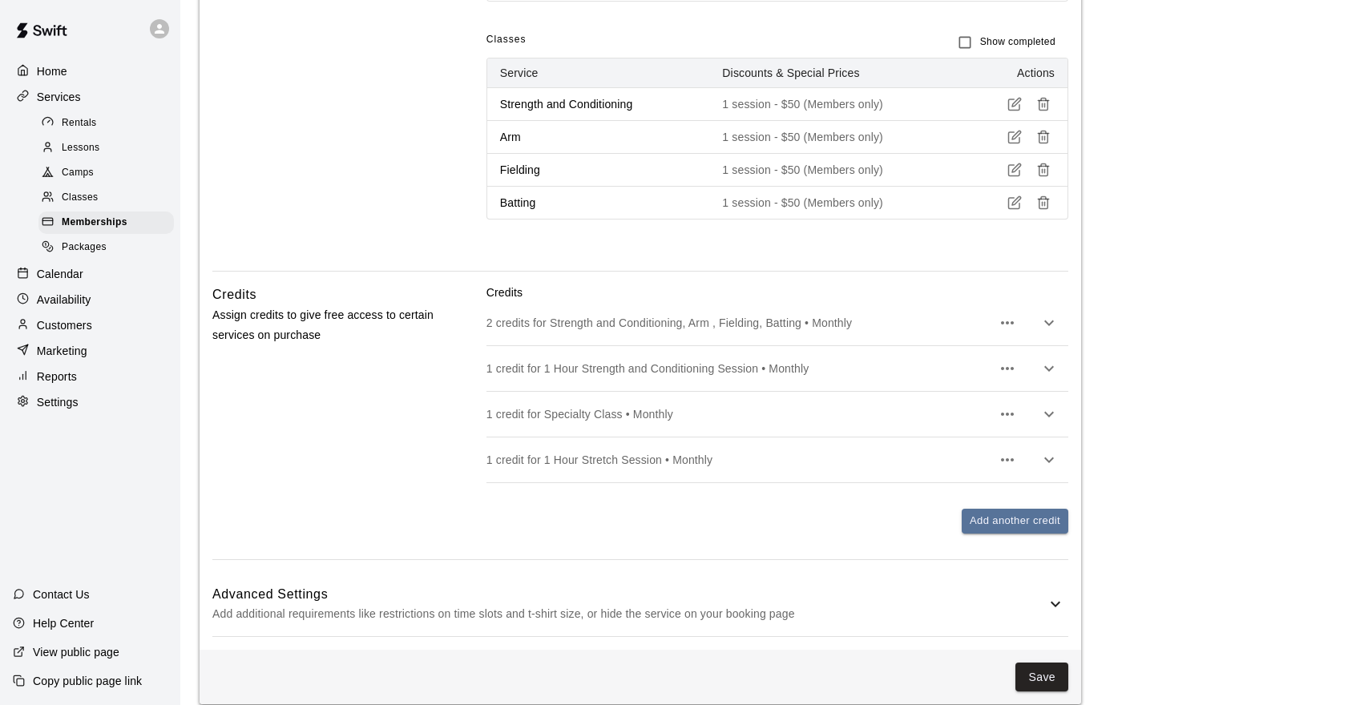
scroll to position [1012, 0]
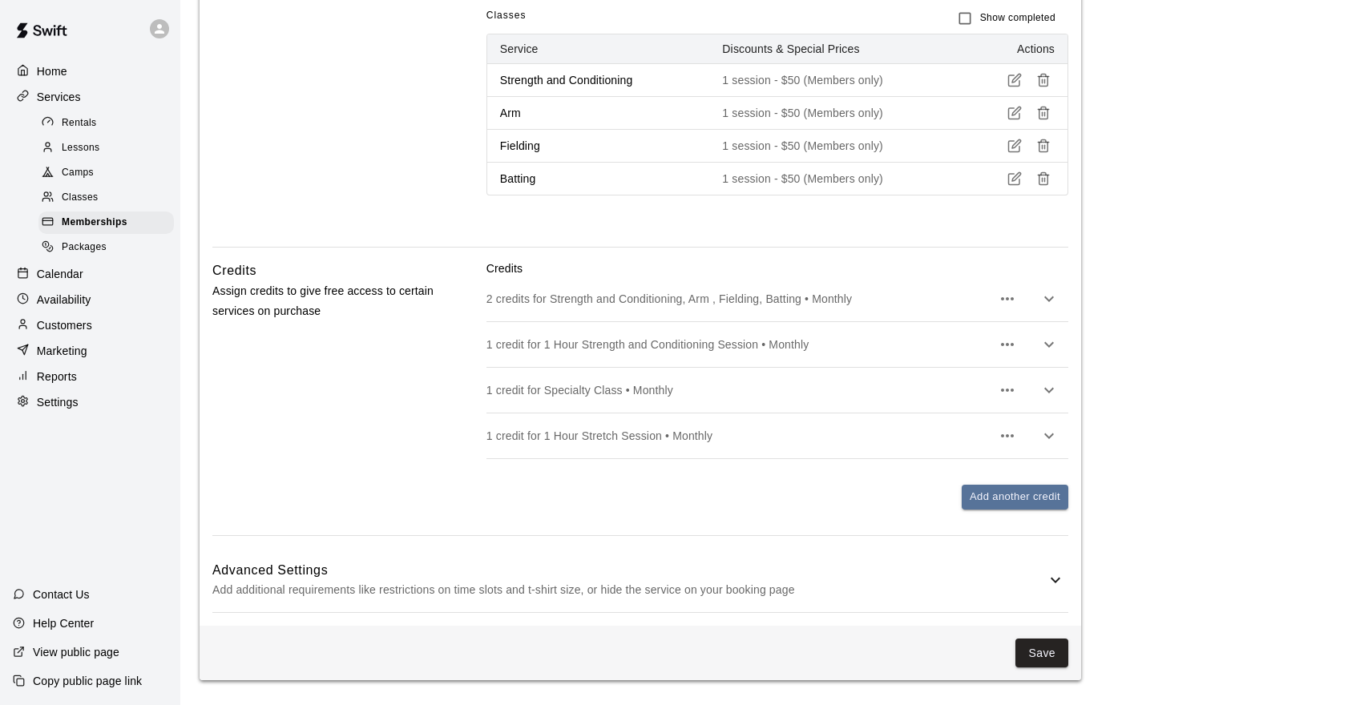
type input "***"
click at [994, 571] on h6 "Advanced Settings" at bounding box center [628, 570] width 833 height 21
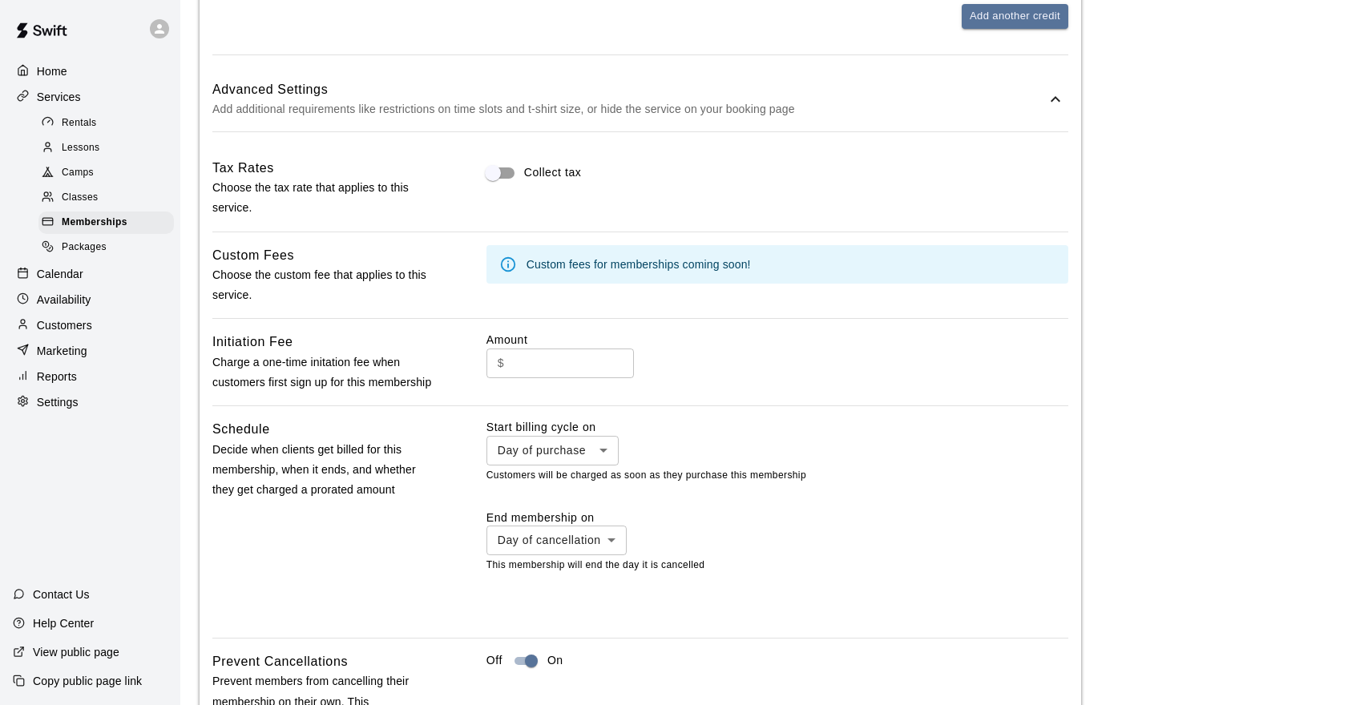
scroll to position [1724, 0]
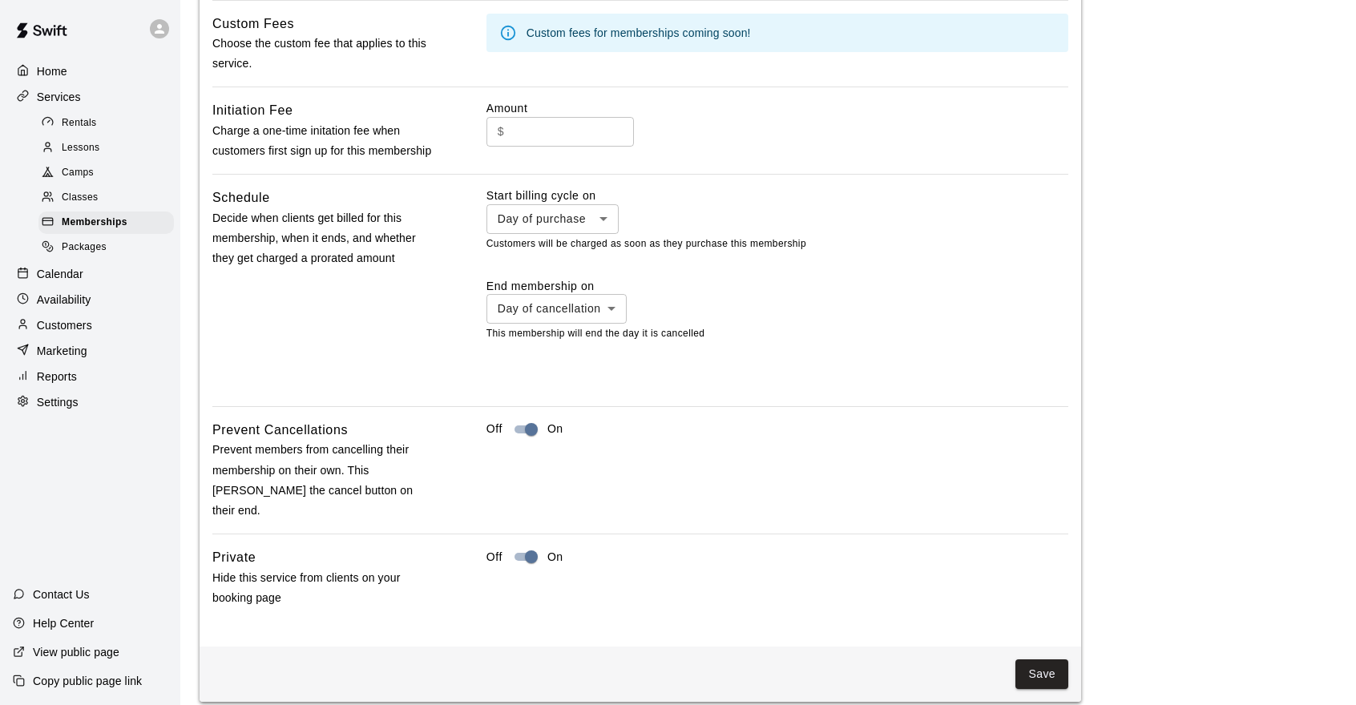
click at [1047, 659] on button "Save" at bounding box center [1041, 674] width 53 height 30
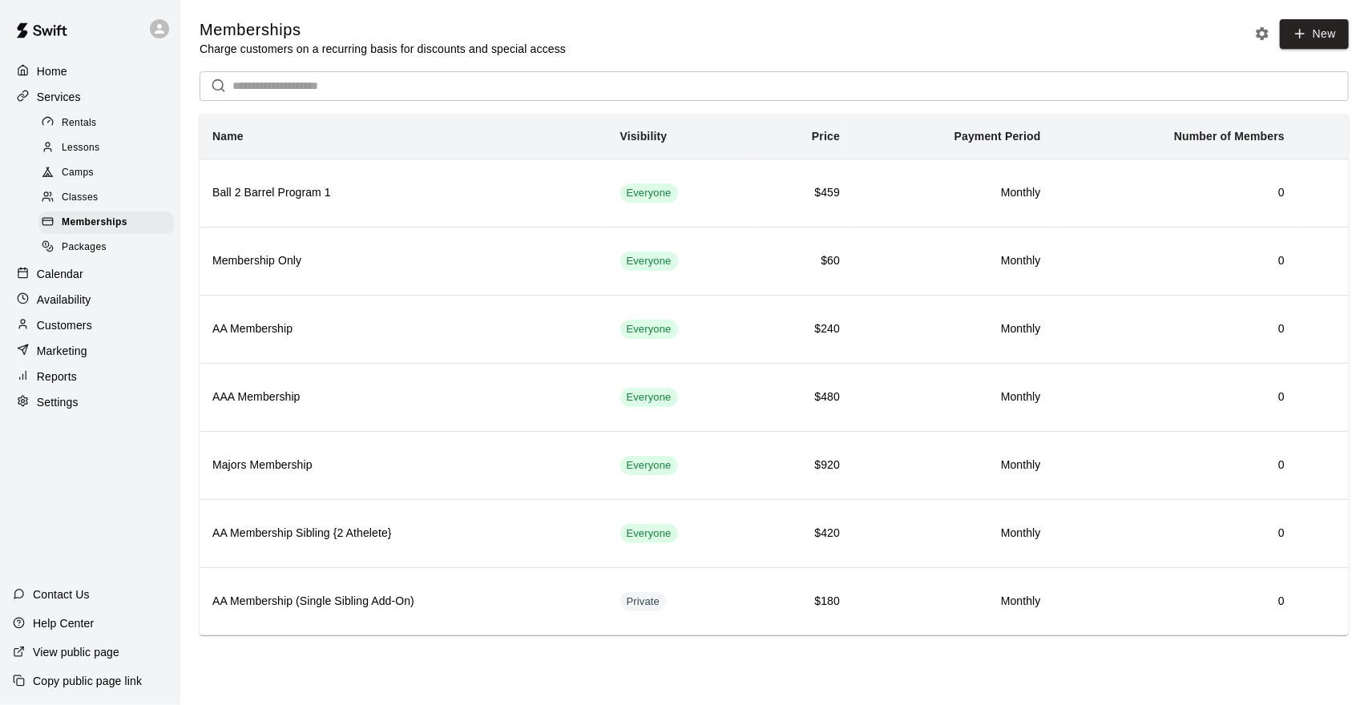
click at [102, 200] on div "Classes" at bounding box center [105, 198] width 135 height 22
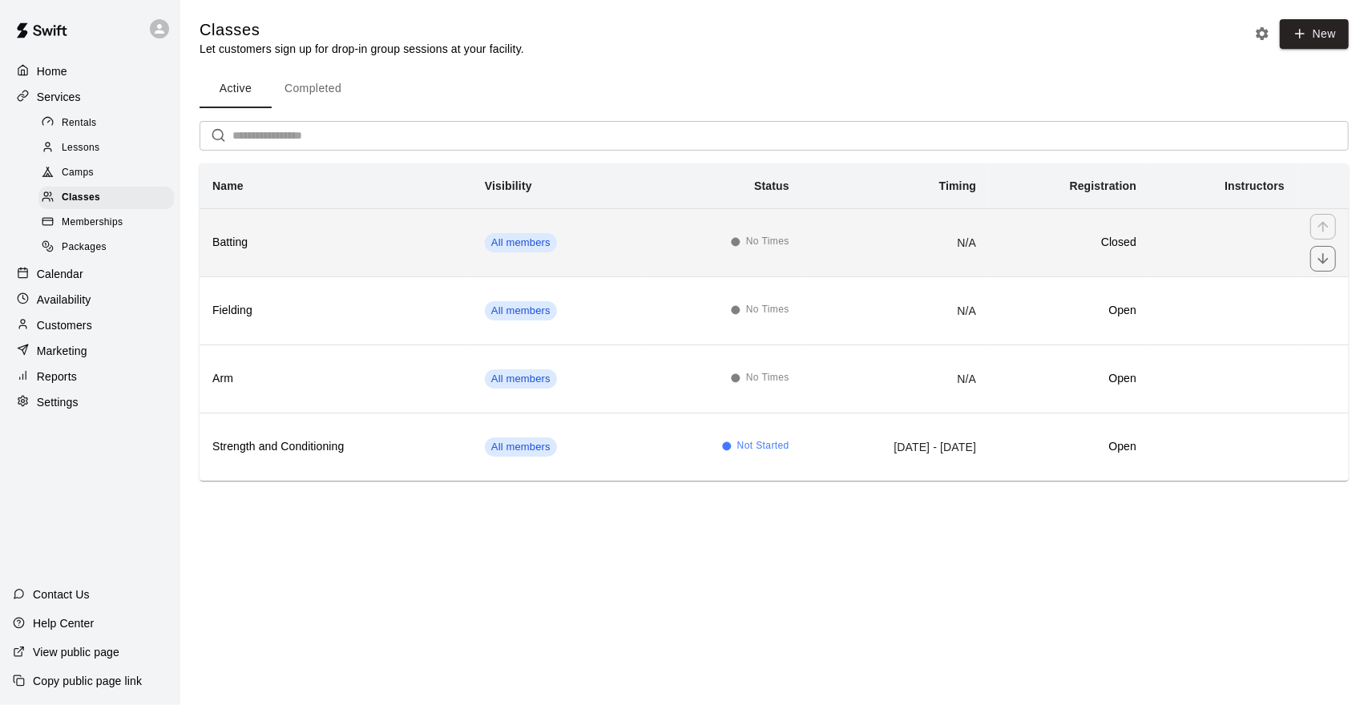
click at [327, 259] on th "Batting" at bounding box center [336, 242] width 272 height 68
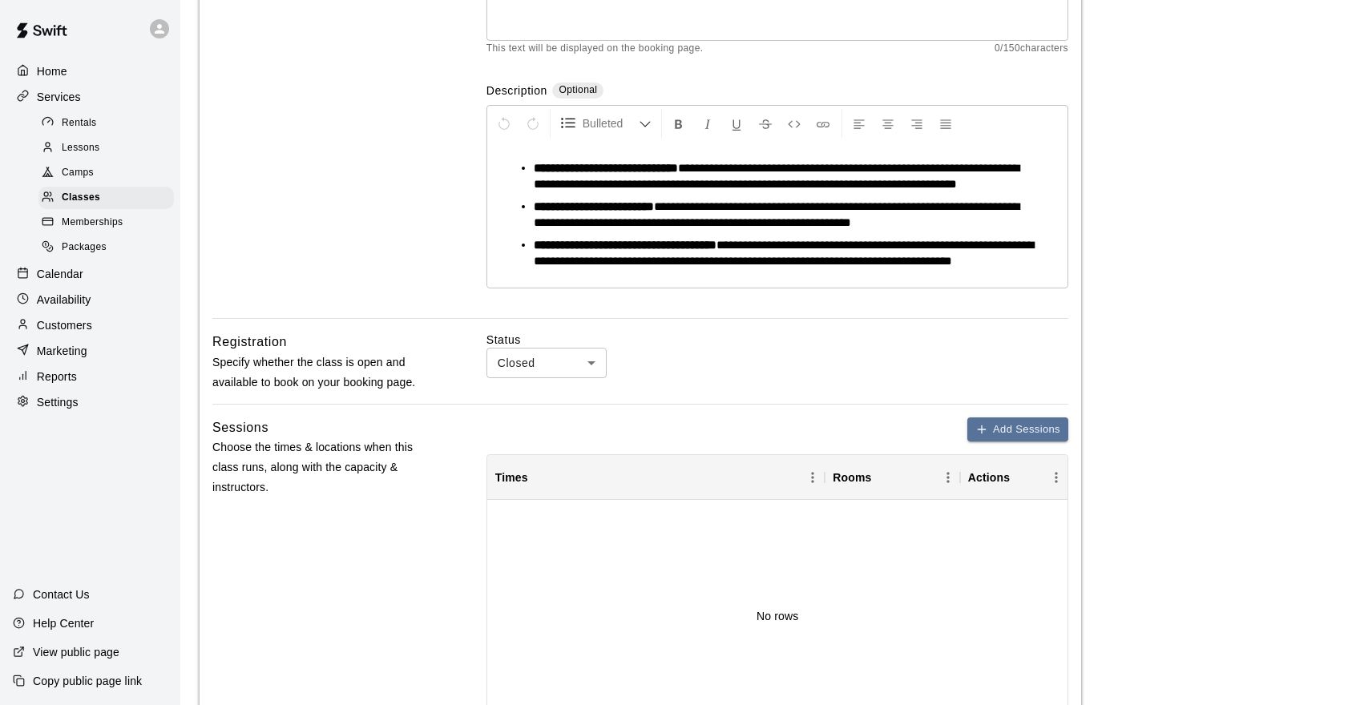
scroll to position [481, 0]
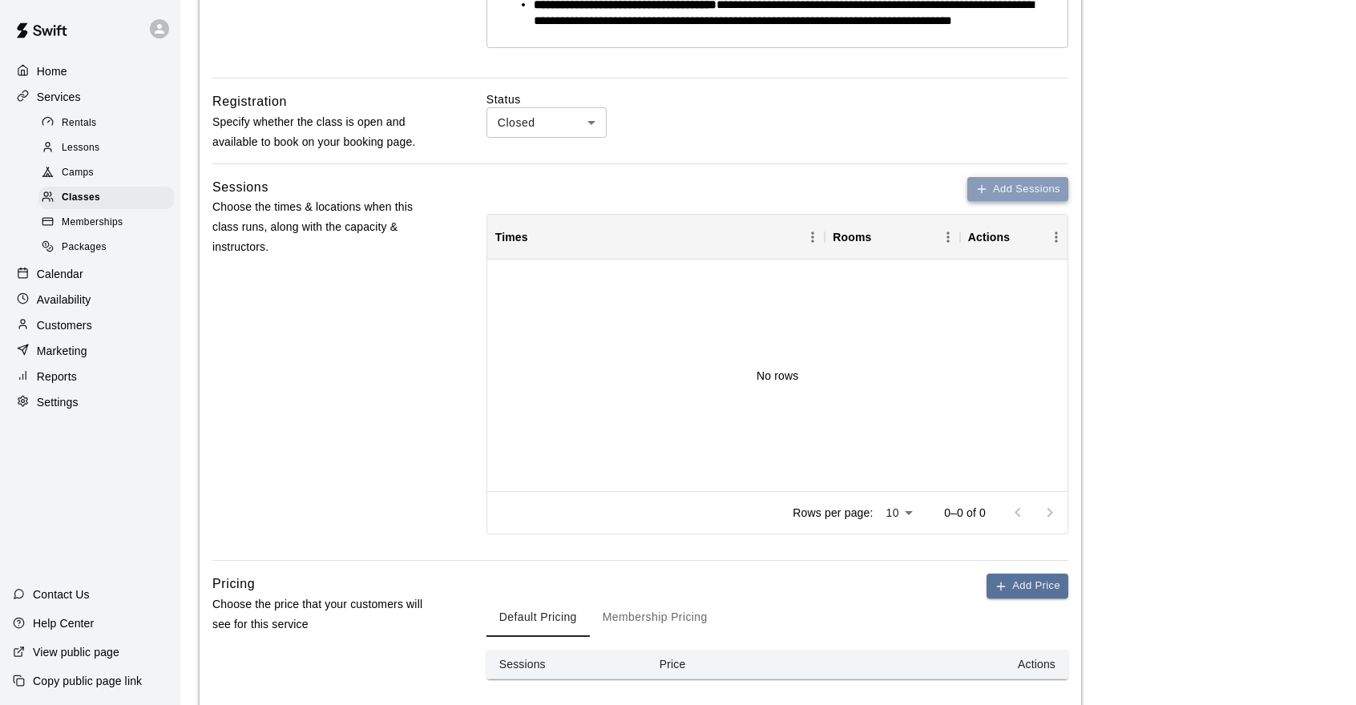
click at [1013, 202] on button "Add Sessions" at bounding box center [1017, 189] width 101 height 25
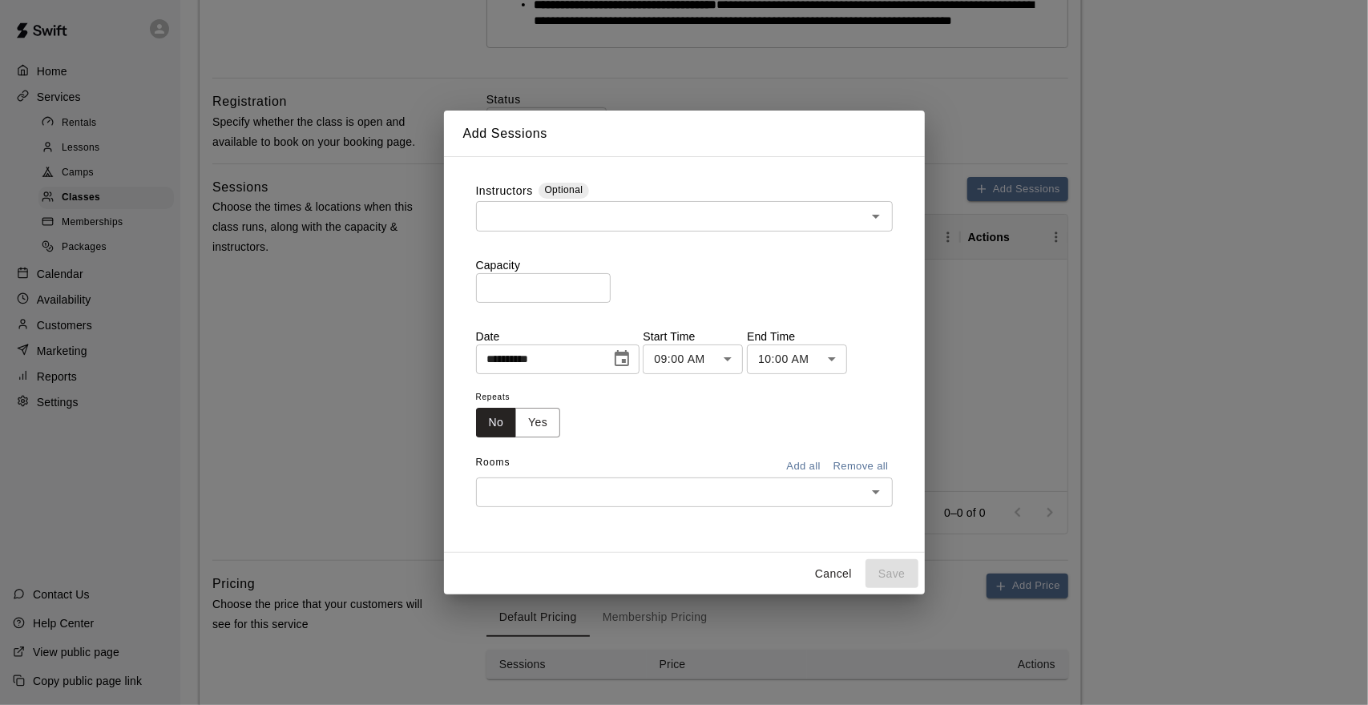
click at [826, 573] on button "Cancel" at bounding box center [833, 574] width 51 height 30
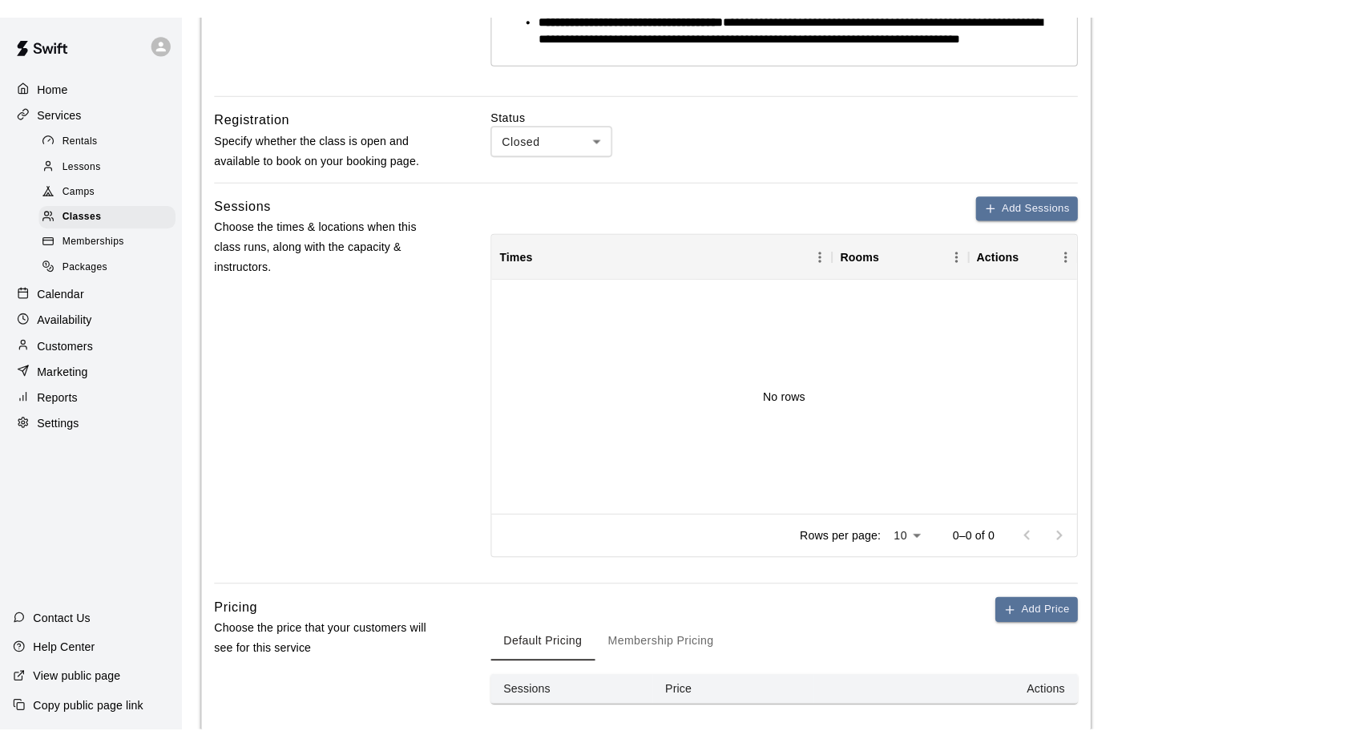
scroll to position [0, 0]
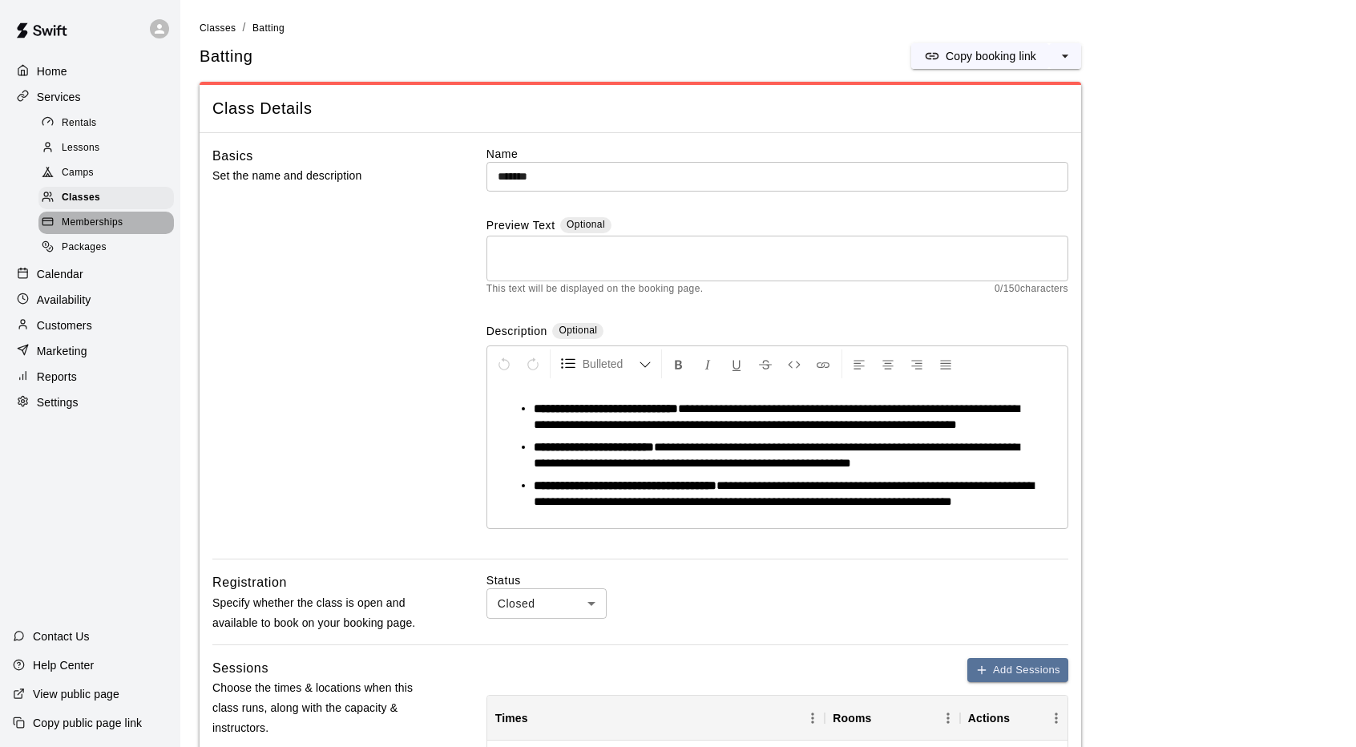
click at [125, 231] on div "Memberships" at bounding box center [105, 223] width 135 height 22
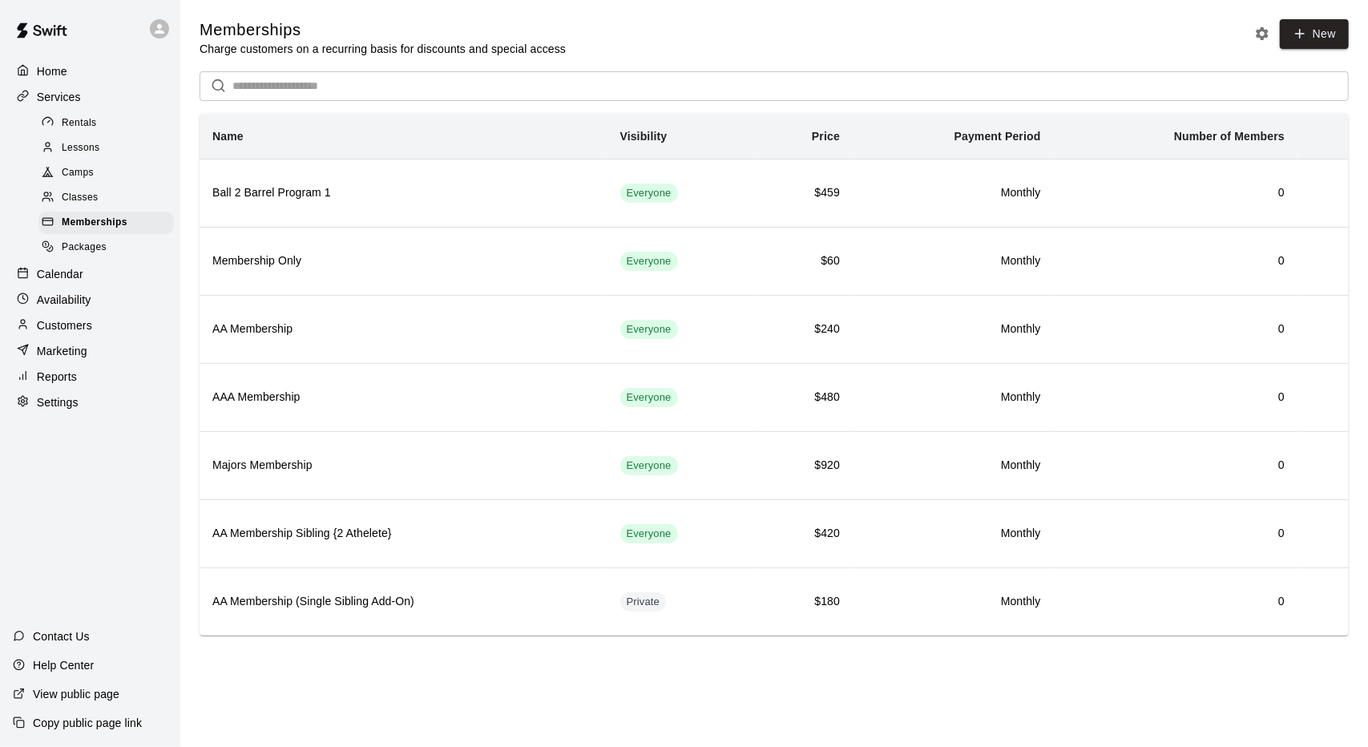
click at [750, 680] on html "Home Services Rentals Lessons Camps Classes Memberships Packages Calendar Avail…" at bounding box center [684, 340] width 1368 height 680
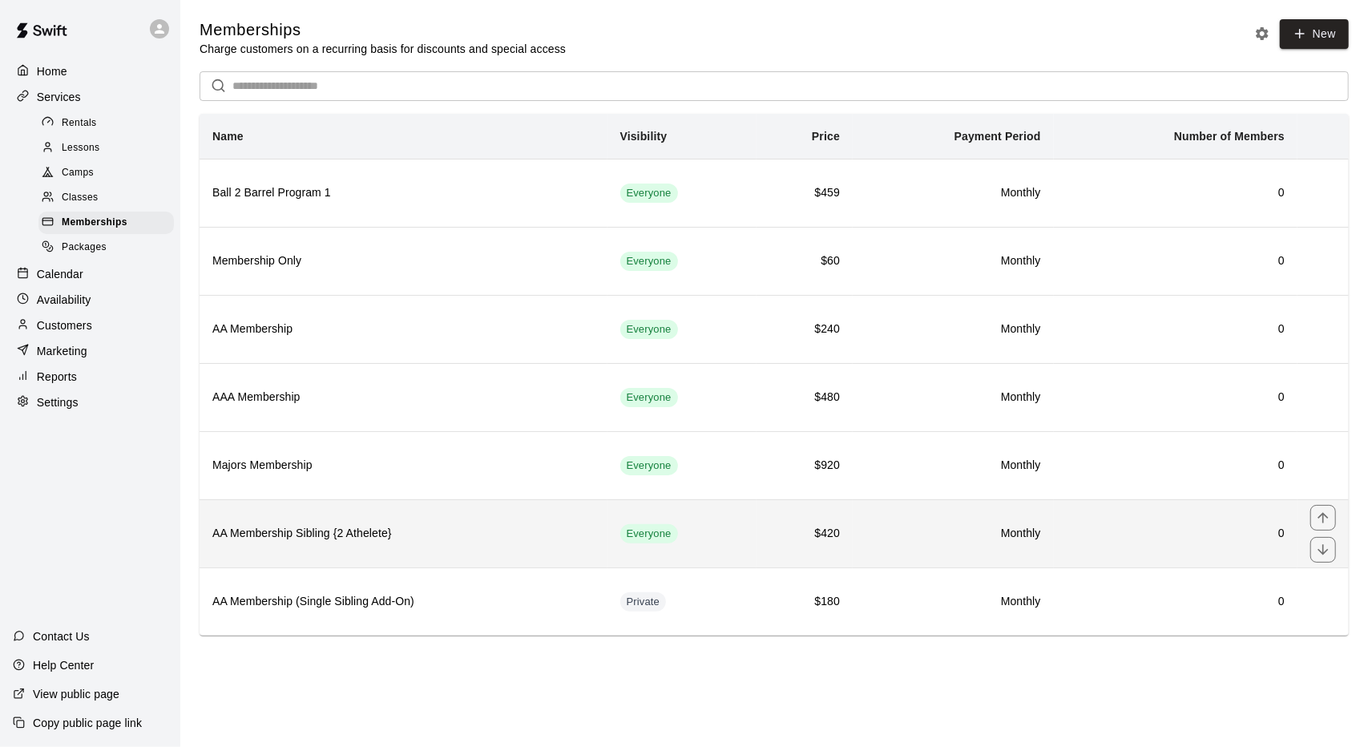
drag, startPoint x: 449, startPoint y: 528, endPoint x: 449, endPoint y: 517, distance: 11.2
click at [449, 517] on th "AA Membership Sibling {2 Athelete}" at bounding box center [404, 533] width 408 height 68
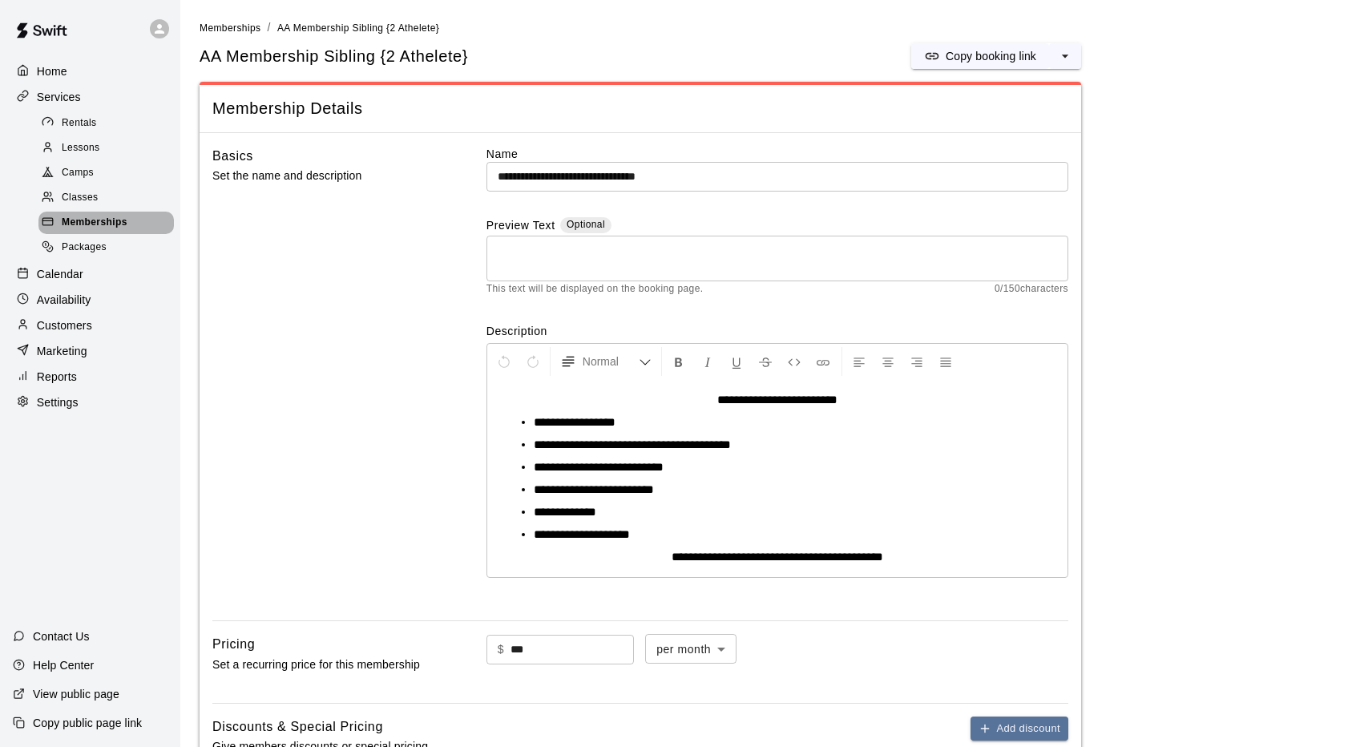
click at [142, 228] on div "Memberships" at bounding box center [105, 223] width 135 height 22
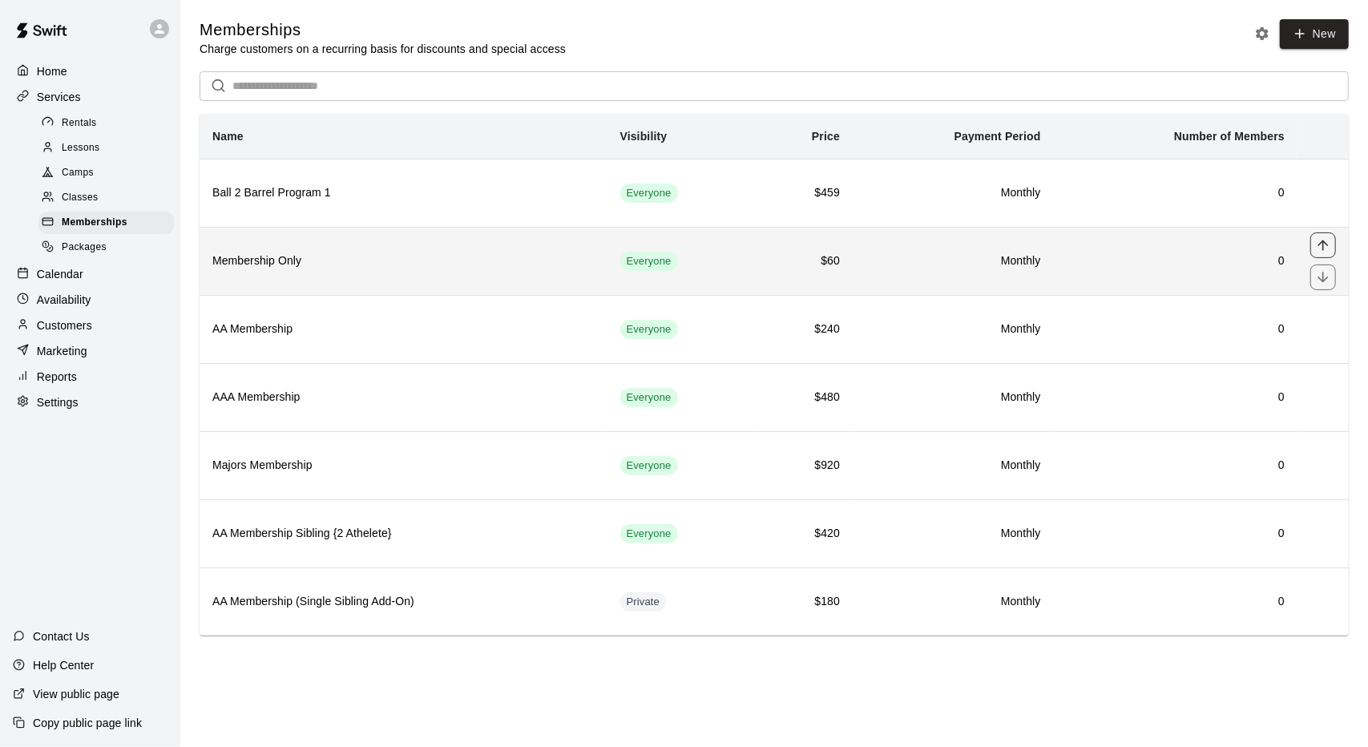
click at [1329, 245] on icon "move item up" at bounding box center [1323, 245] width 16 height 16
click at [1333, 281] on button "move item down" at bounding box center [1323, 277] width 26 height 26
click at [1322, 345] on icon "move item down" at bounding box center [1323, 345] width 16 height 16
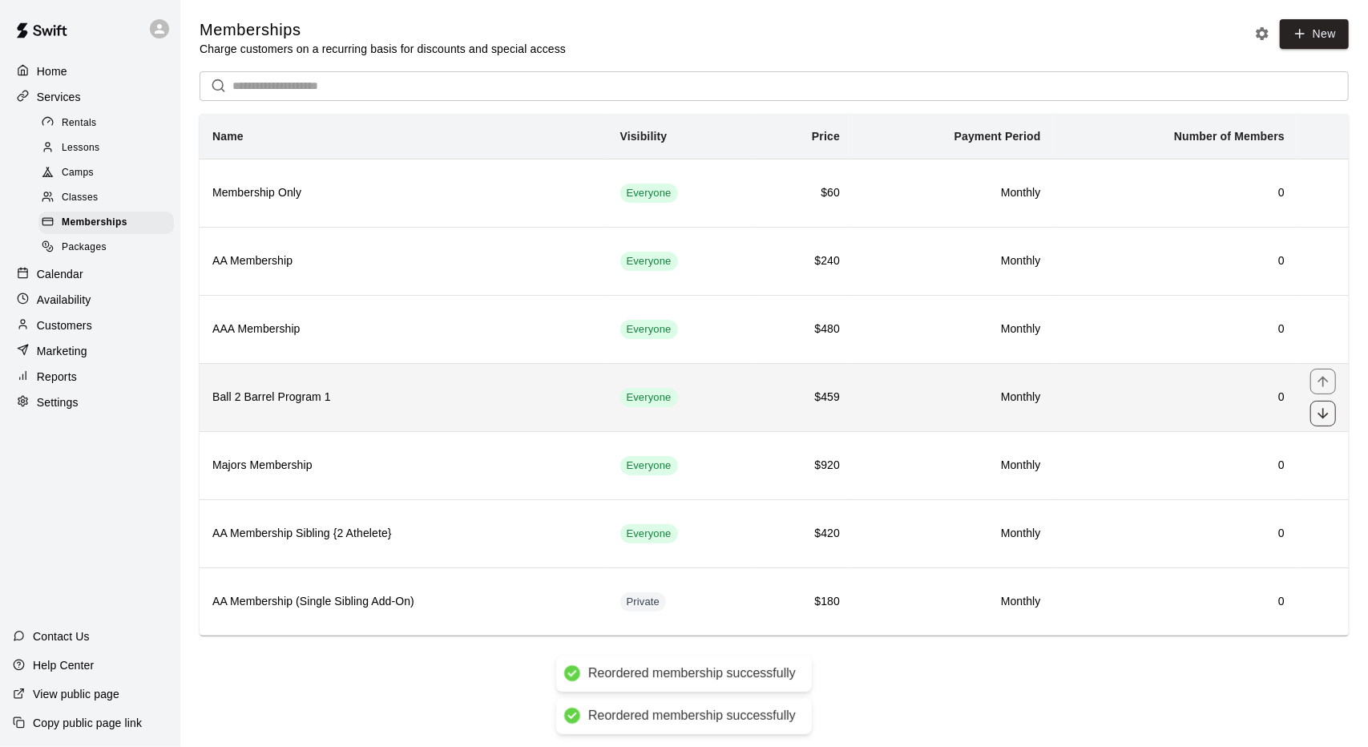
click at [1328, 418] on icon "move item down" at bounding box center [1323, 413] width 16 height 16
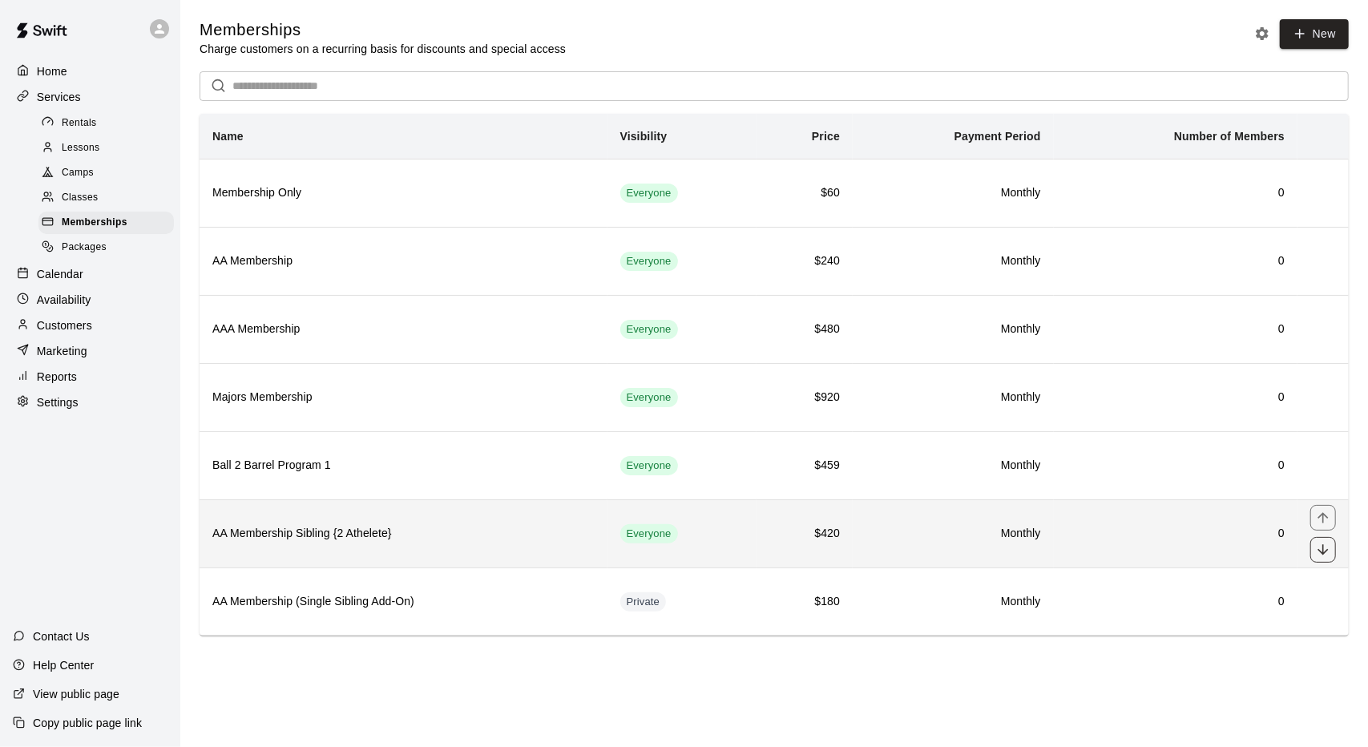
click at [1328, 542] on icon "move item down" at bounding box center [1323, 550] width 16 height 16
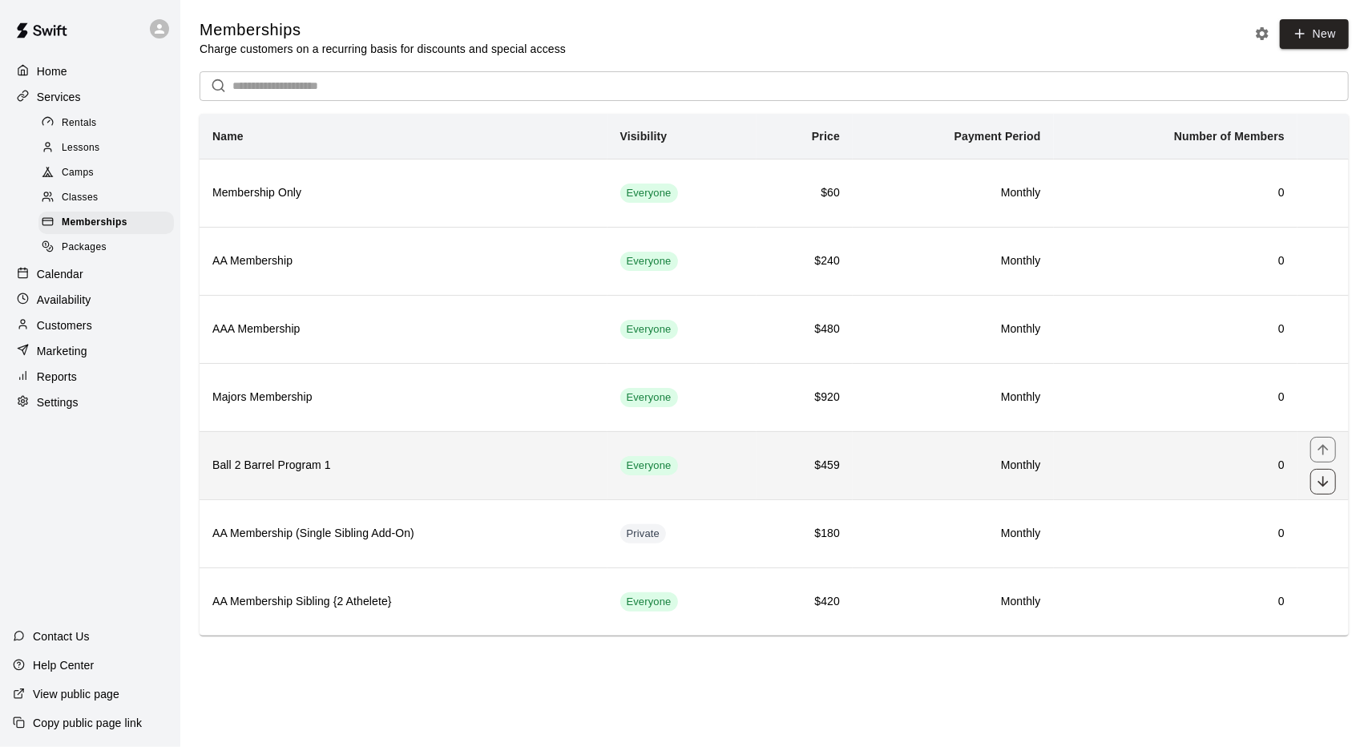
click at [1318, 483] on icon "move item down" at bounding box center [1323, 482] width 16 height 16
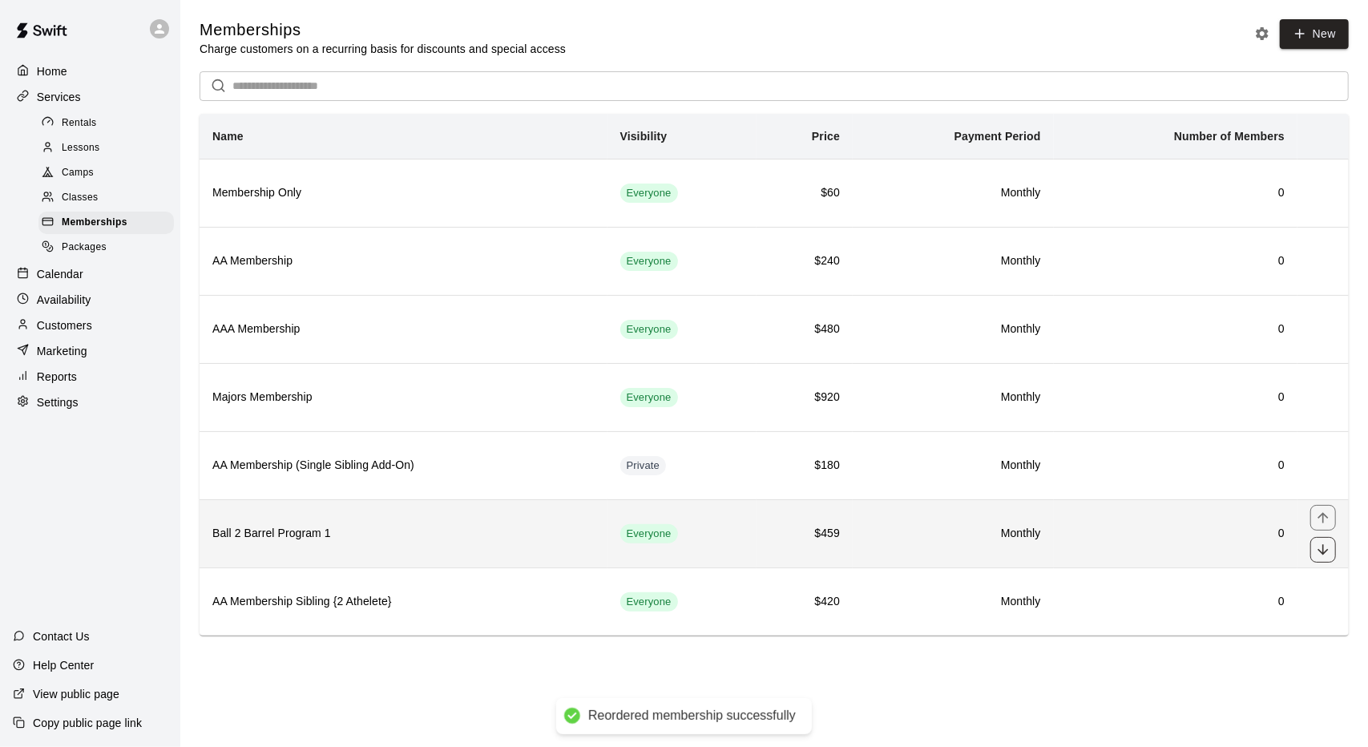
click at [1331, 551] on icon "move item down" at bounding box center [1323, 550] width 16 height 16
click at [1324, 525] on button "move item up" at bounding box center [1323, 518] width 26 height 26
